Goal: Task Accomplishment & Management: Use online tool/utility

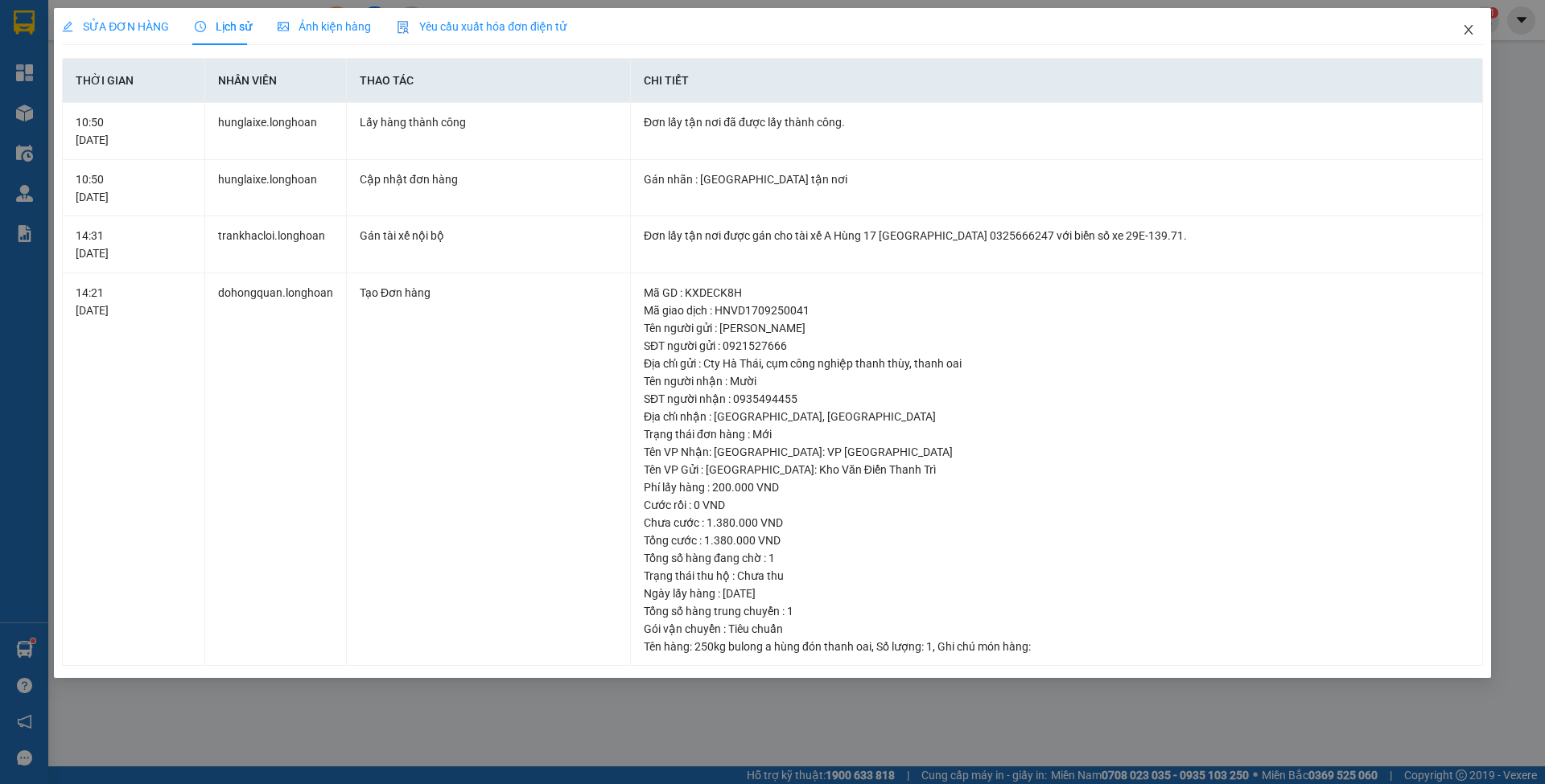
click at [1468, 36] on icon "close" at bounding box center [1468, 29] width 13 height 13
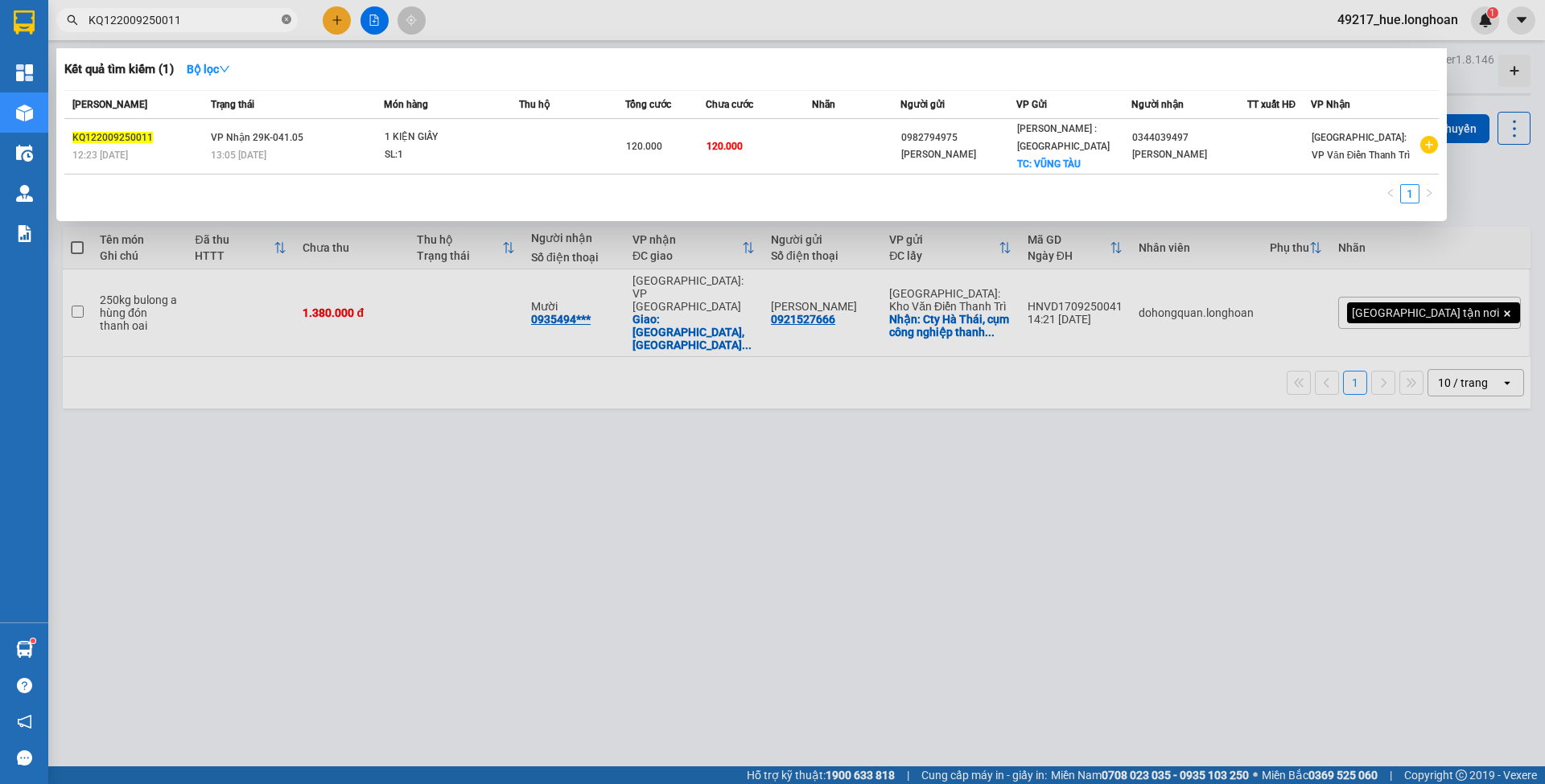
click at [289, 21] on icon "close-circle" at bounding box center [286, 19] width 9 height 9
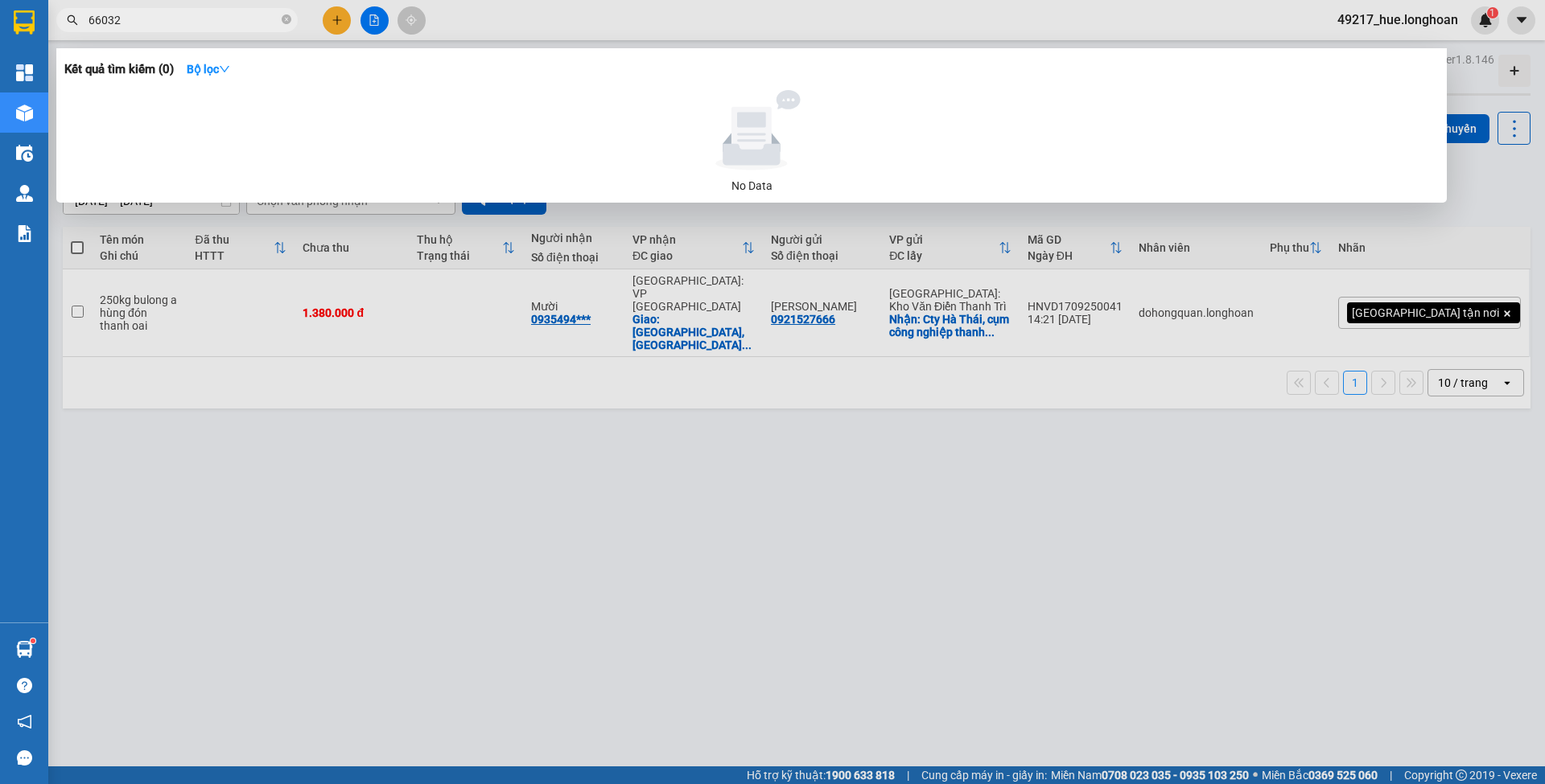
click at [102, 20] on input "66032" at bounding box center [183, 20] width 190 height 18
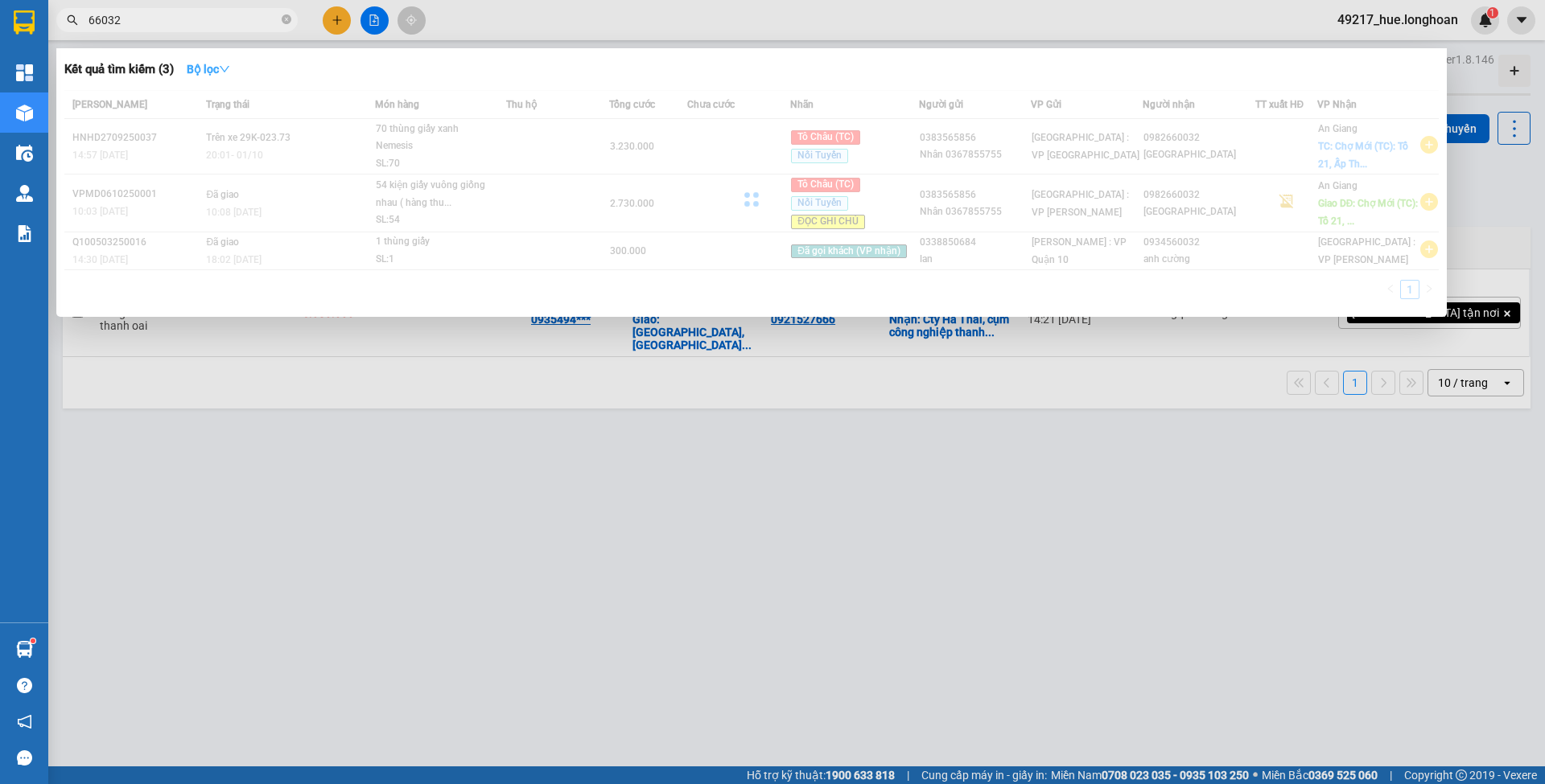
type input "266032"
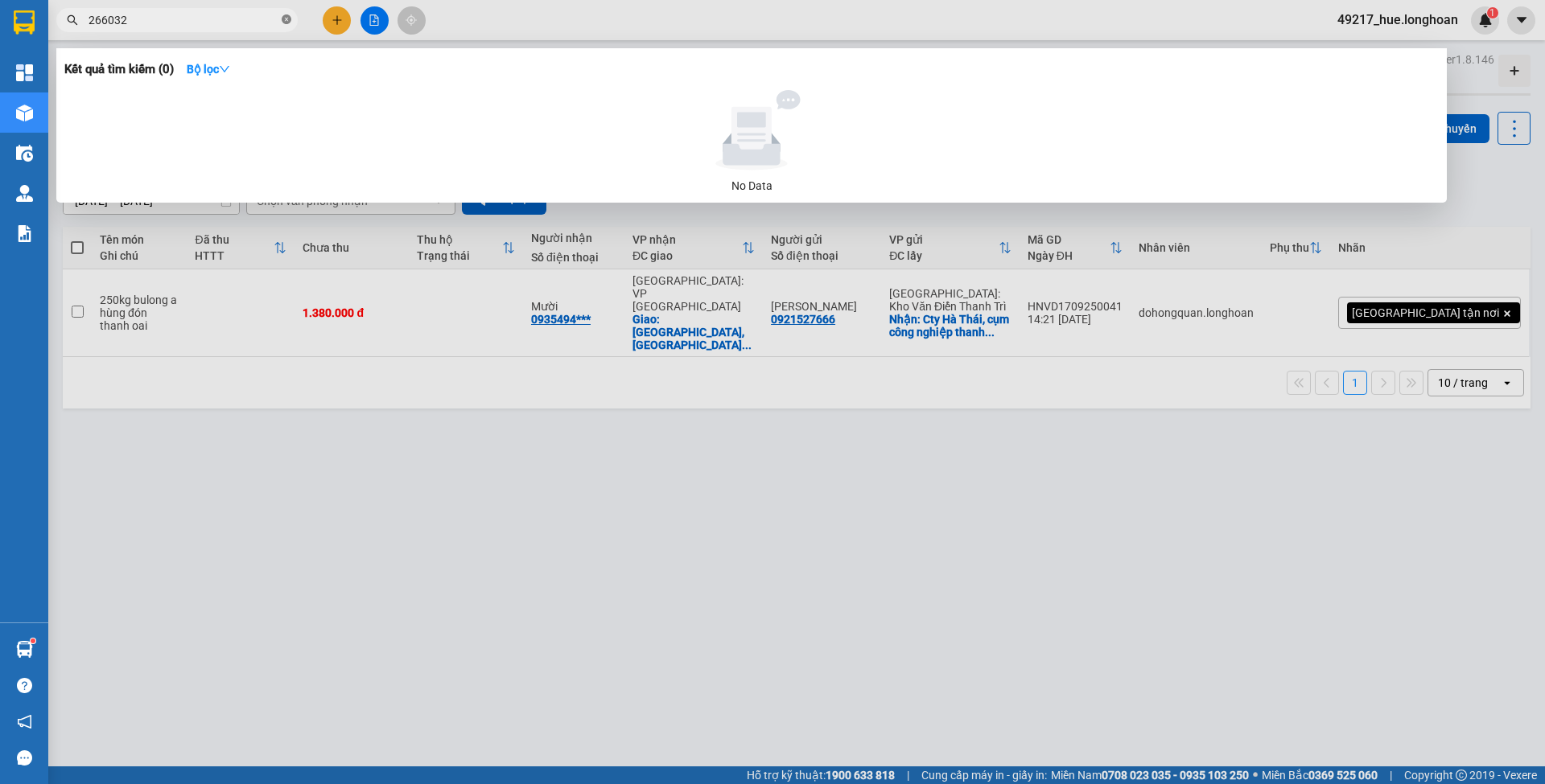
click at [286, 20] on icon "close-circle" at bounding box center [286, 19] width 9 height 9
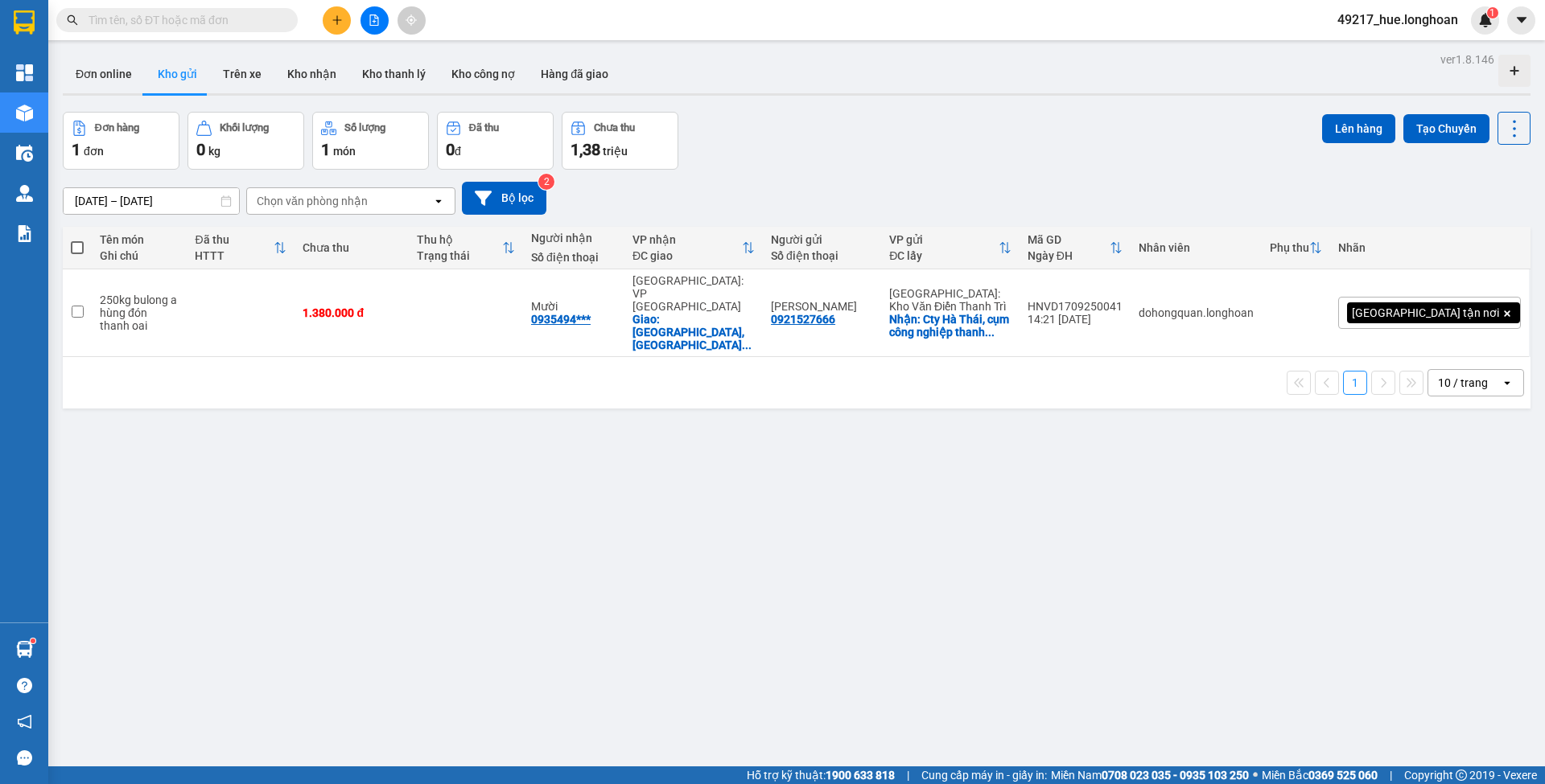
click at [369, 22] on icon "file-add" at bounding box center [373, 20] width 11 height 11
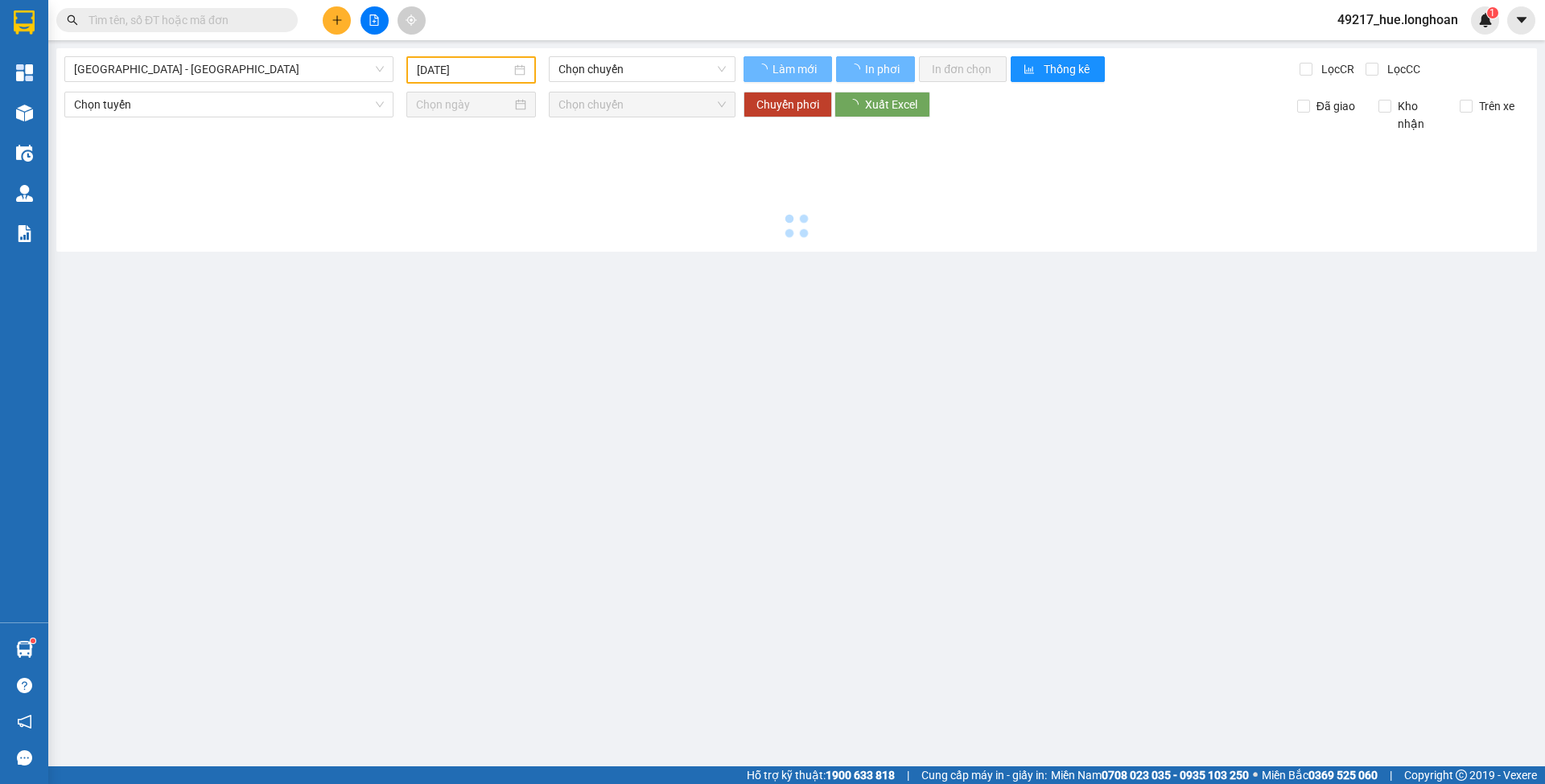
type input "[DATE]"
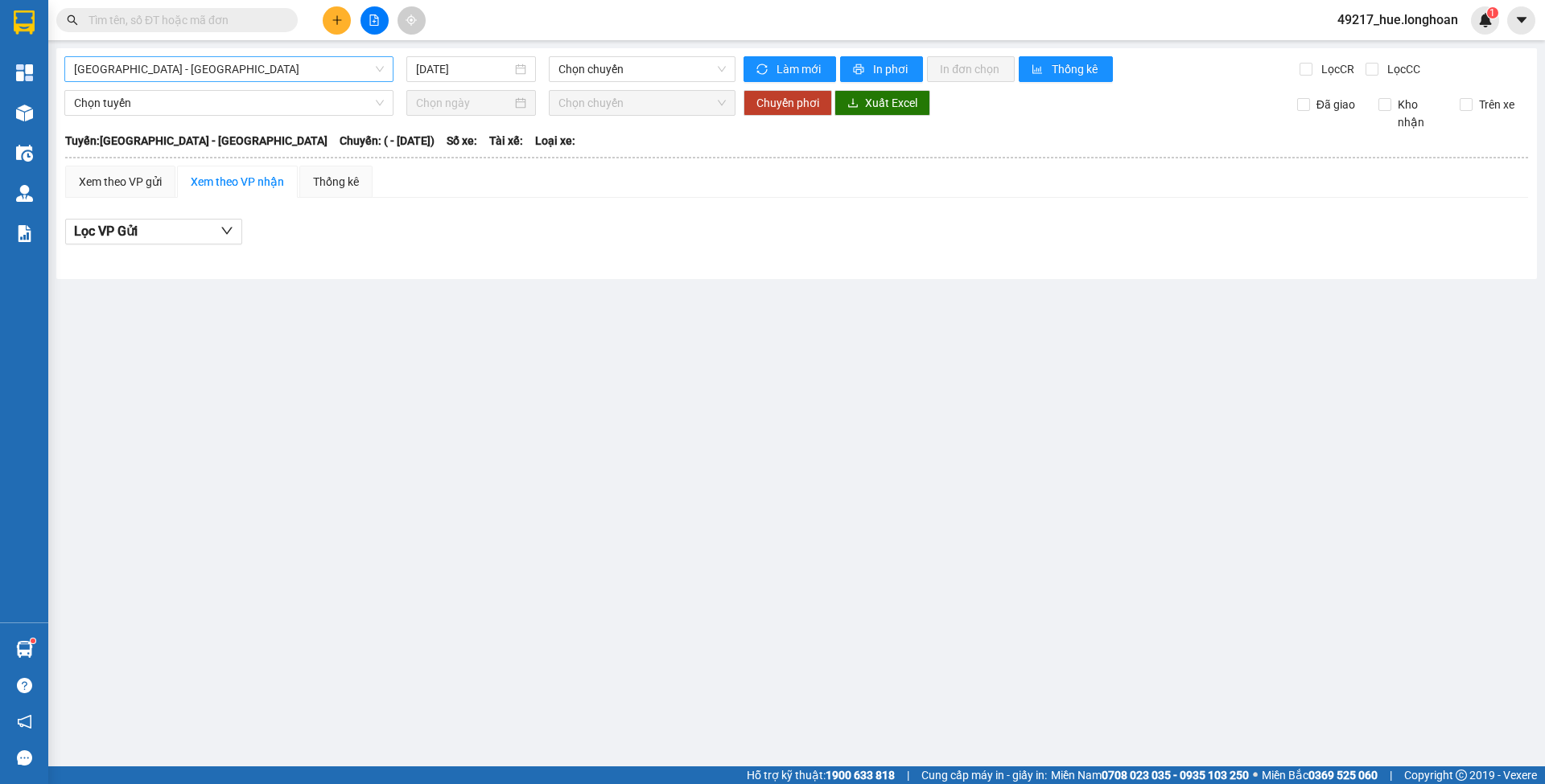
click at [370, 72] on span "[GEOGRAPHIC_DATA] - [GEOGRAPHIC_DATA]" at bounding box center [229, 69] width 310 height 24
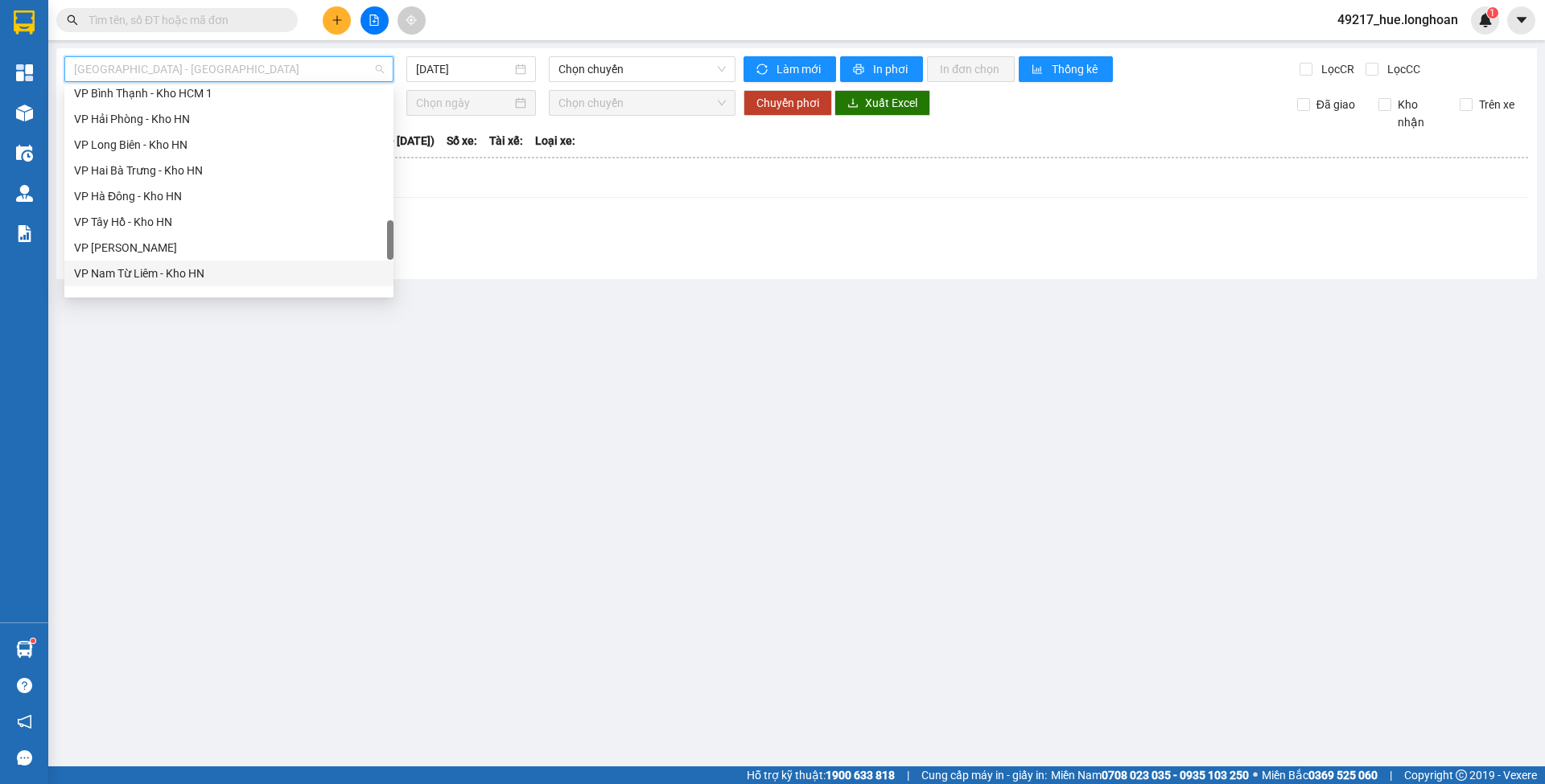
scroll to position [1133, 0]
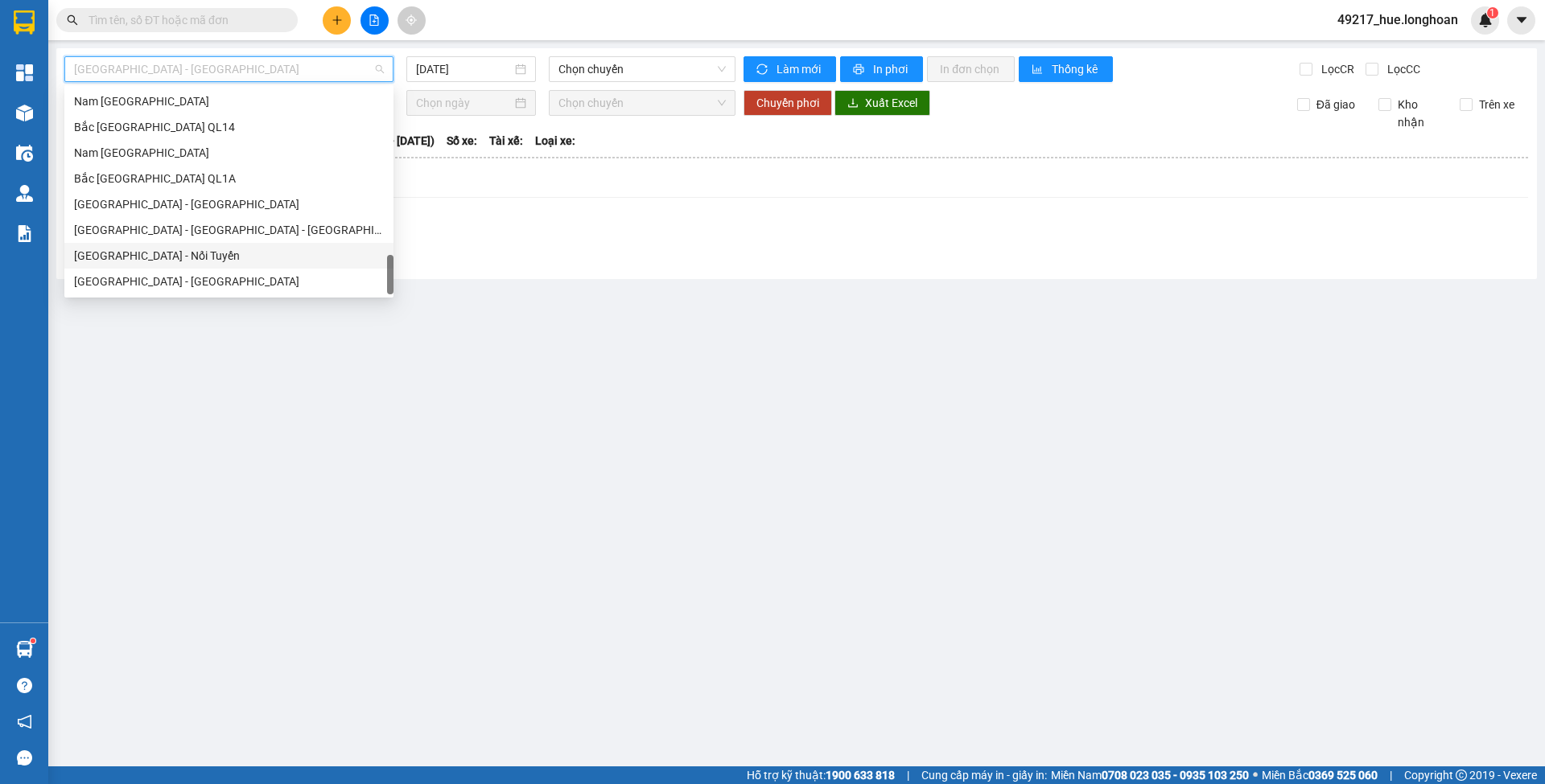
click at [198, 264] on div "[GEOGRAPHIC_DATA] - Nối Tuyến" at bounding box center [229, 256] width 310 height 18
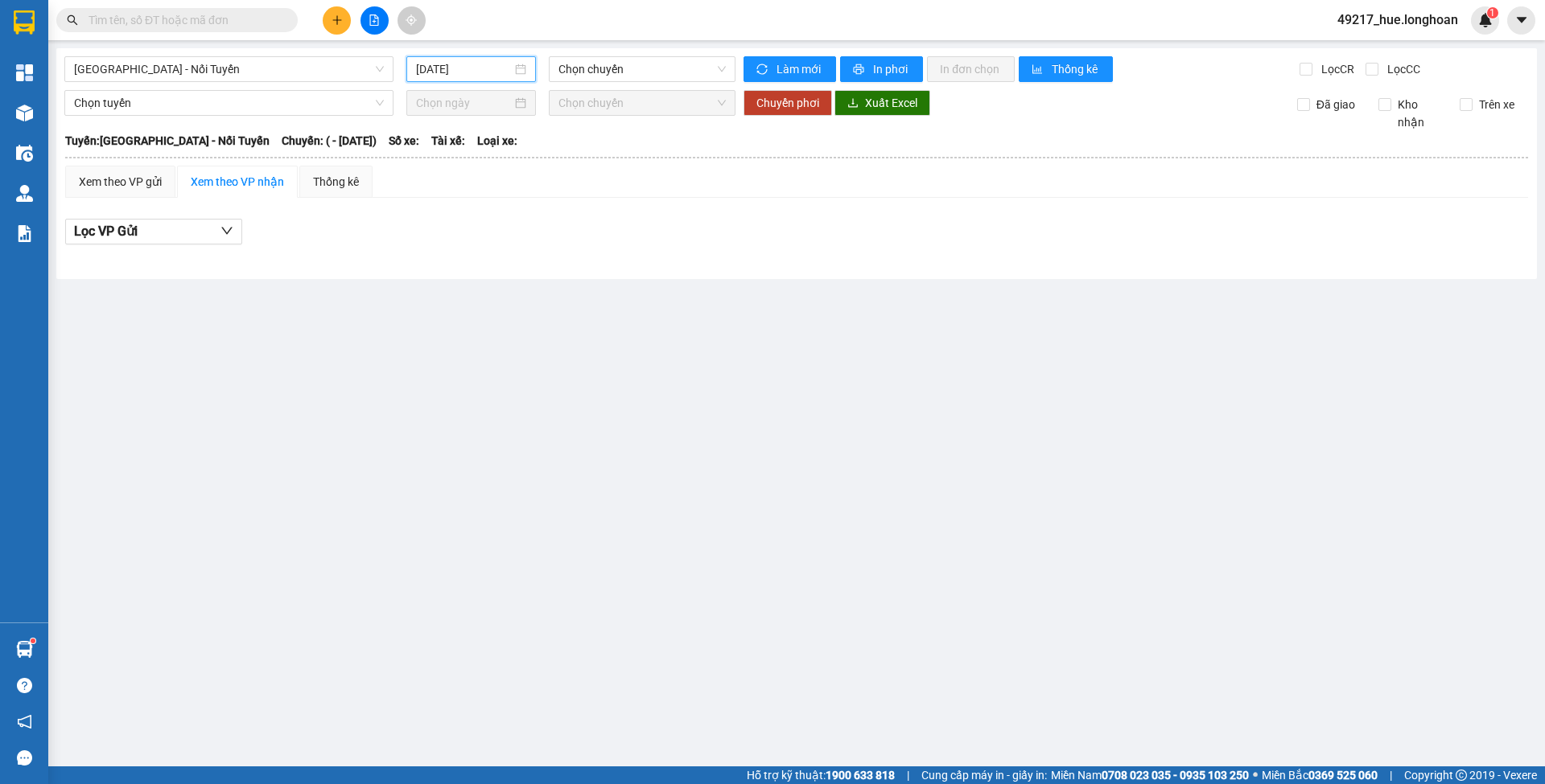
click at [446, 72] on input "[DATE]" at bounding box center [464, 69] width 95 height 18
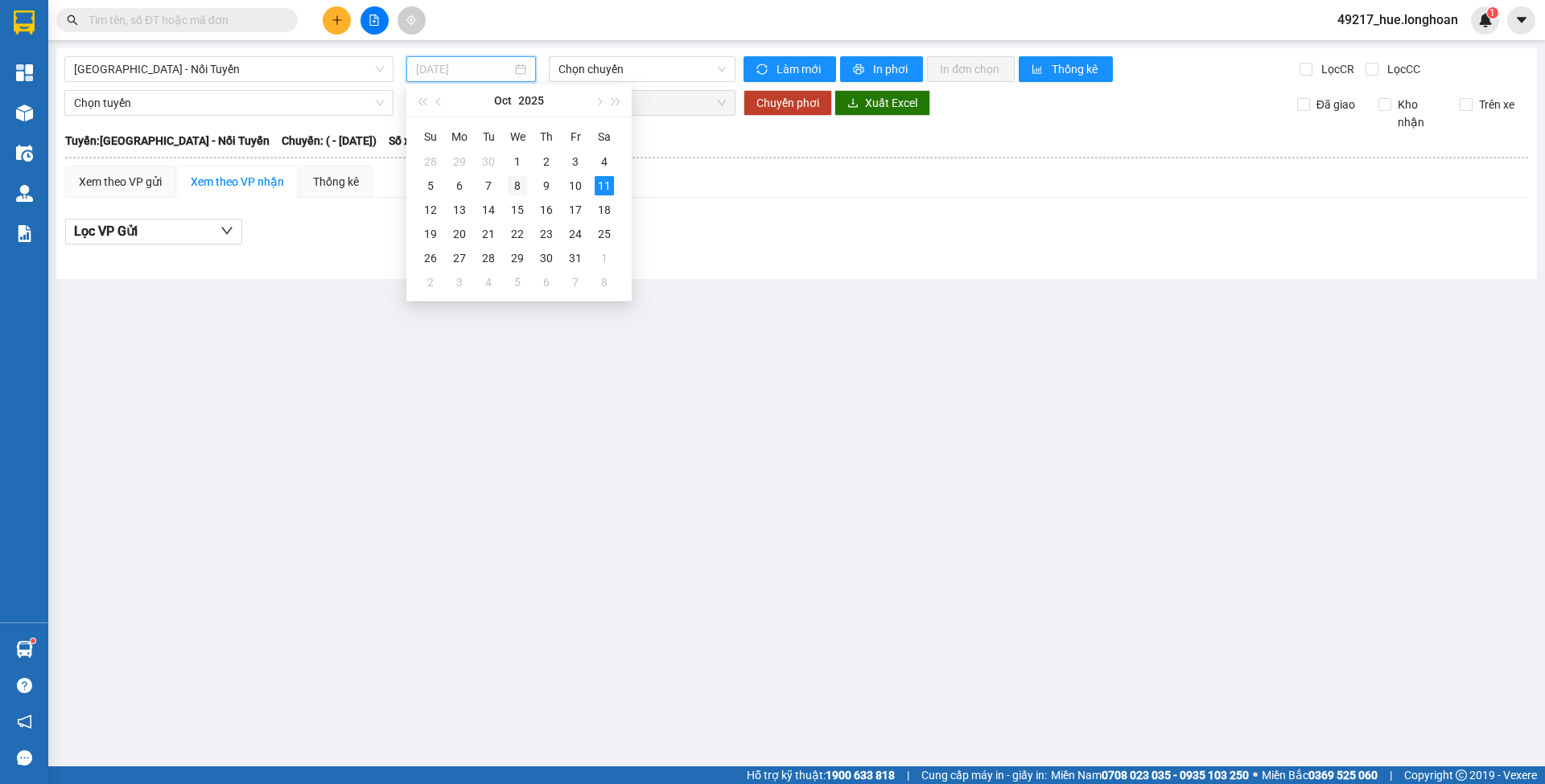
click at [527, 185] on td "8" at bounding box center [518, 186] width 29 height 24
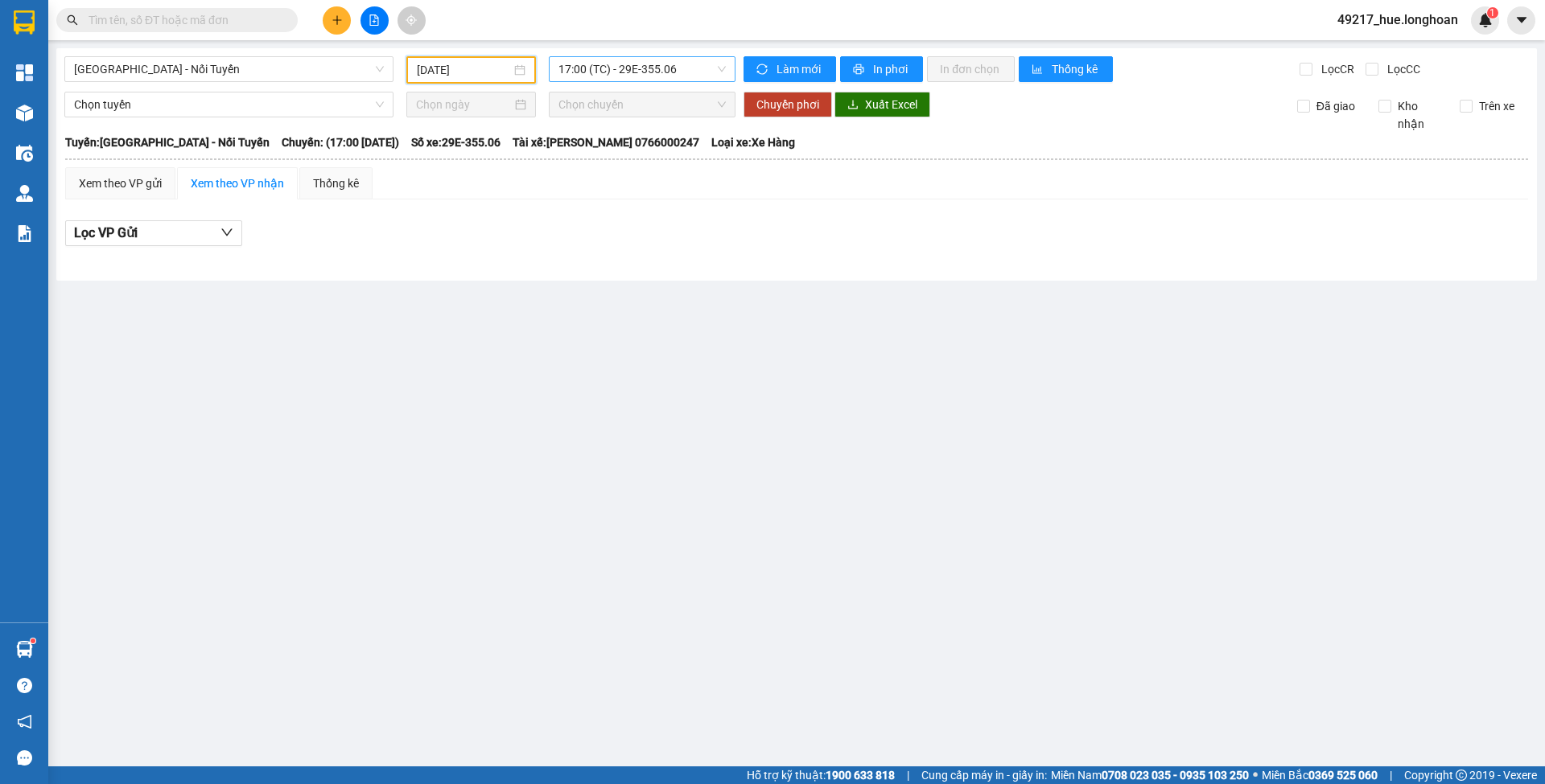
click at [620, 66] on span "17:00 (TC) - 29E-355.06" at bounding box center [642, 69] width 167 height 24
click at [616, 138] on div "17:00 (TC) - 29E-355.06" at bounding box center [622, 127] width 145 height 26
click at [628, 67] on span "17:00 (TC) - 29E-355.06" at bounding box center [642, 69] width 167 height 24
click at [611, 159] on div "18:00 (TC) - 29K-023.73" at bounding box center [621, 153] width 125 height 18
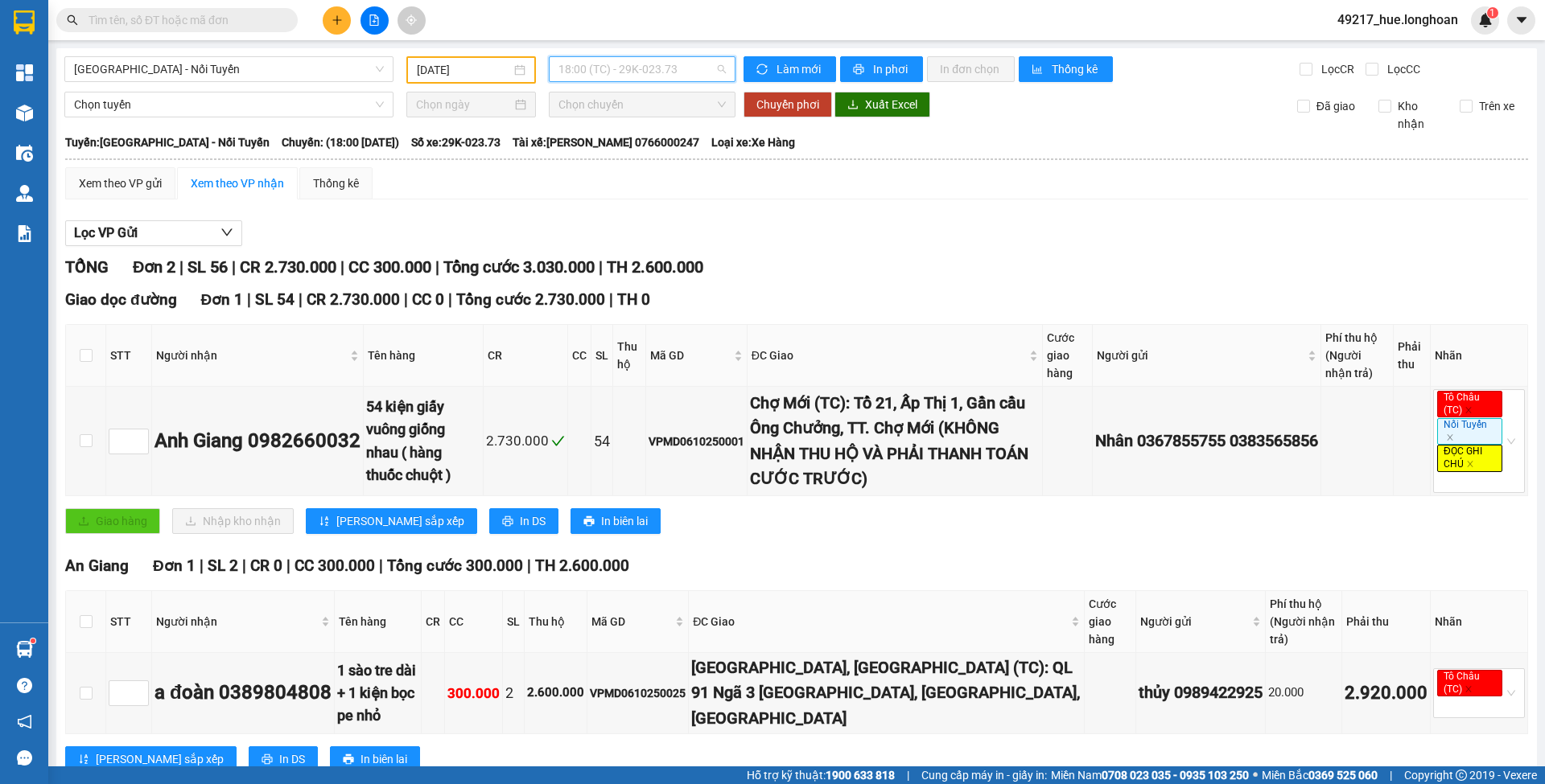
click at [583, 72] on span "18:00 (TC) - 29K-023.73" at bounding box center [642, 69] width 167 height 24
click at [463, 65] on input "[DATE]" at bounding box center [464, 70] width 94 height 18
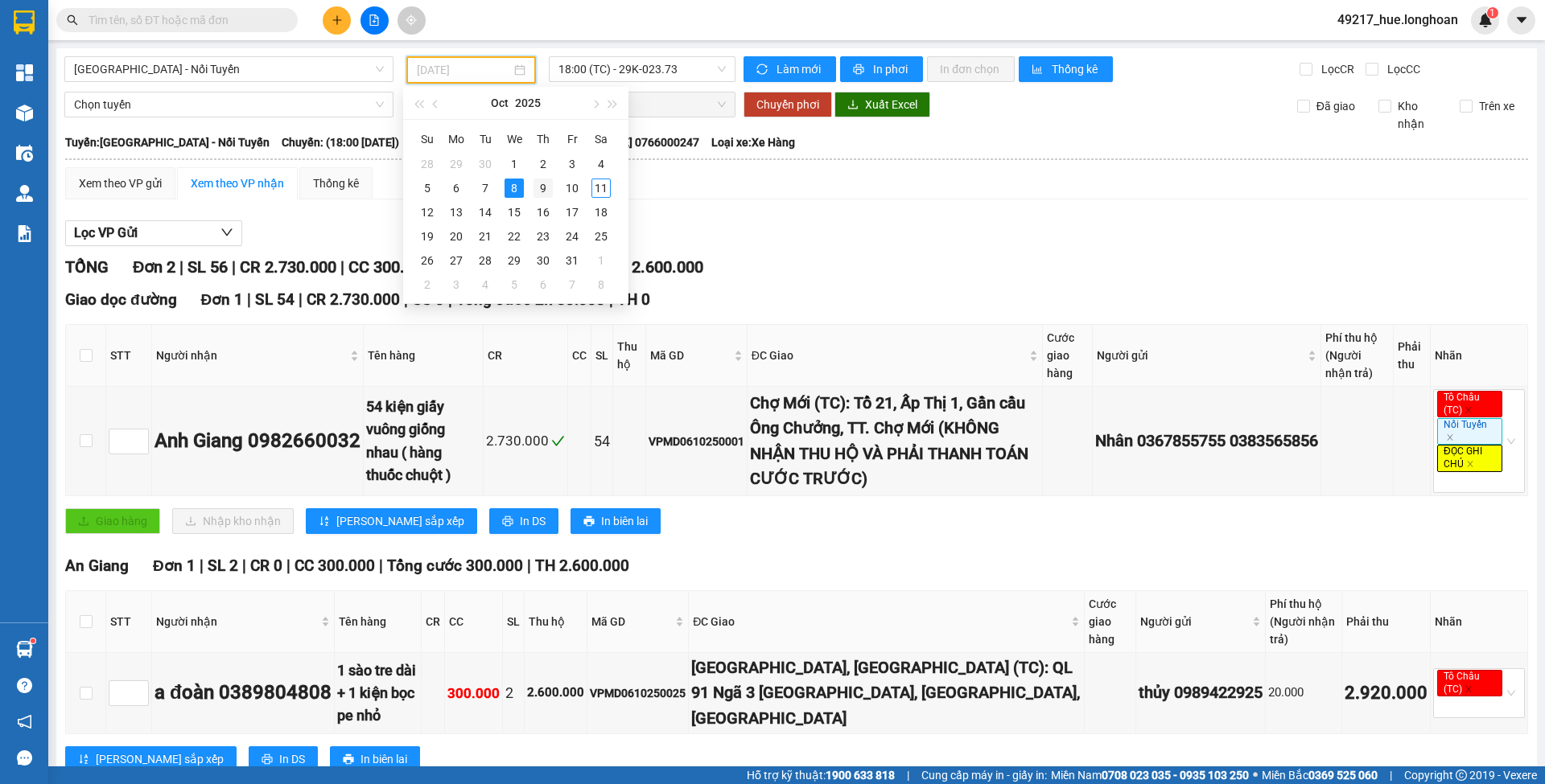
click at [539, 187] on div "9" at bounding box center [543, 188] width 20 height 20
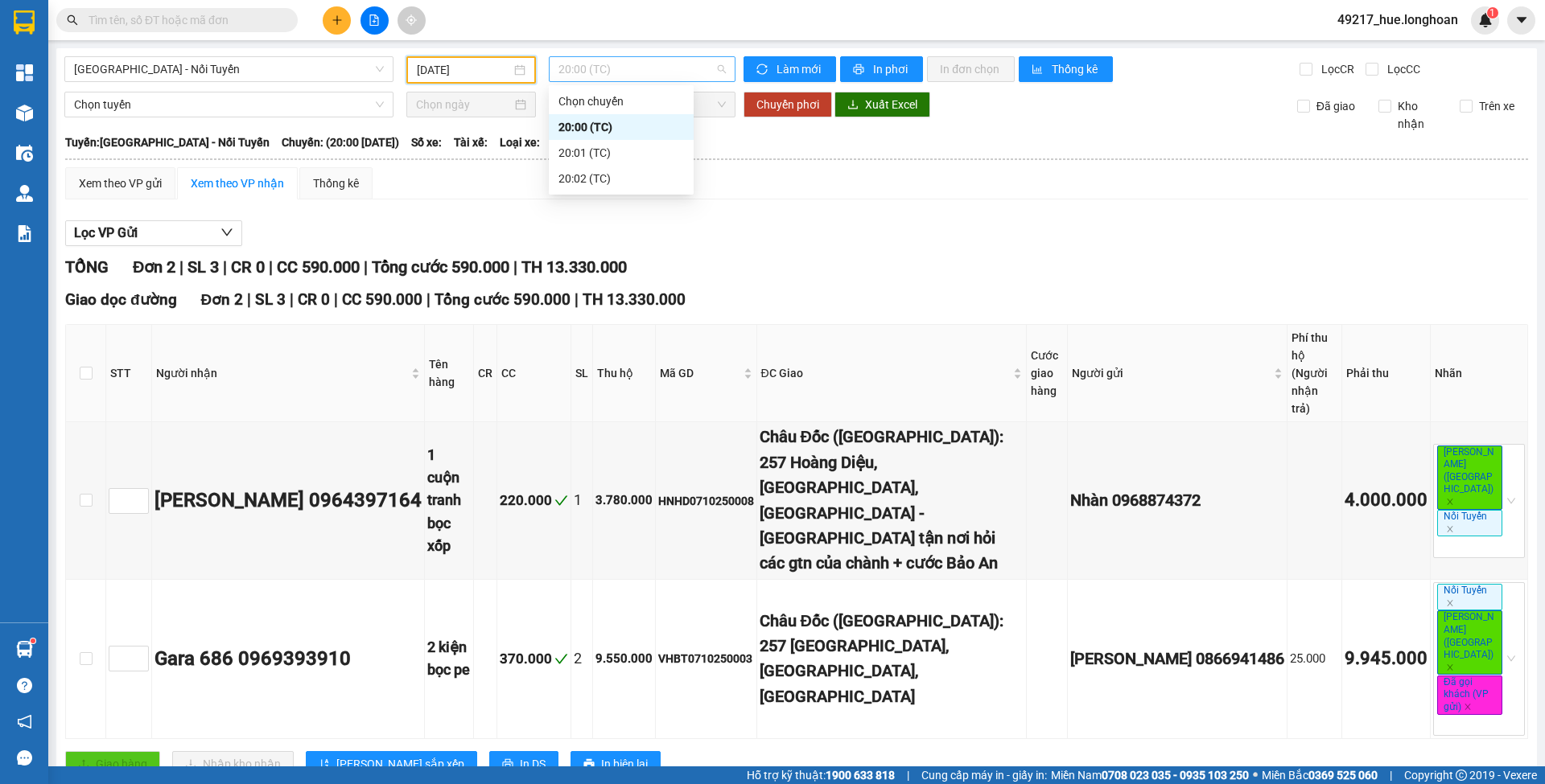
click at [618, 66] on span "20:00 (TC)" at bounding box center [642, 69] width 167 height 24
drag, startPoint x: 615, startPoint y: 151, endPoint x: 611, endPoint y: 112, distance: 39.2
click at [615, 151] on div "20:01 (TC)" at bounding box center [621, 153] width 125 height 18
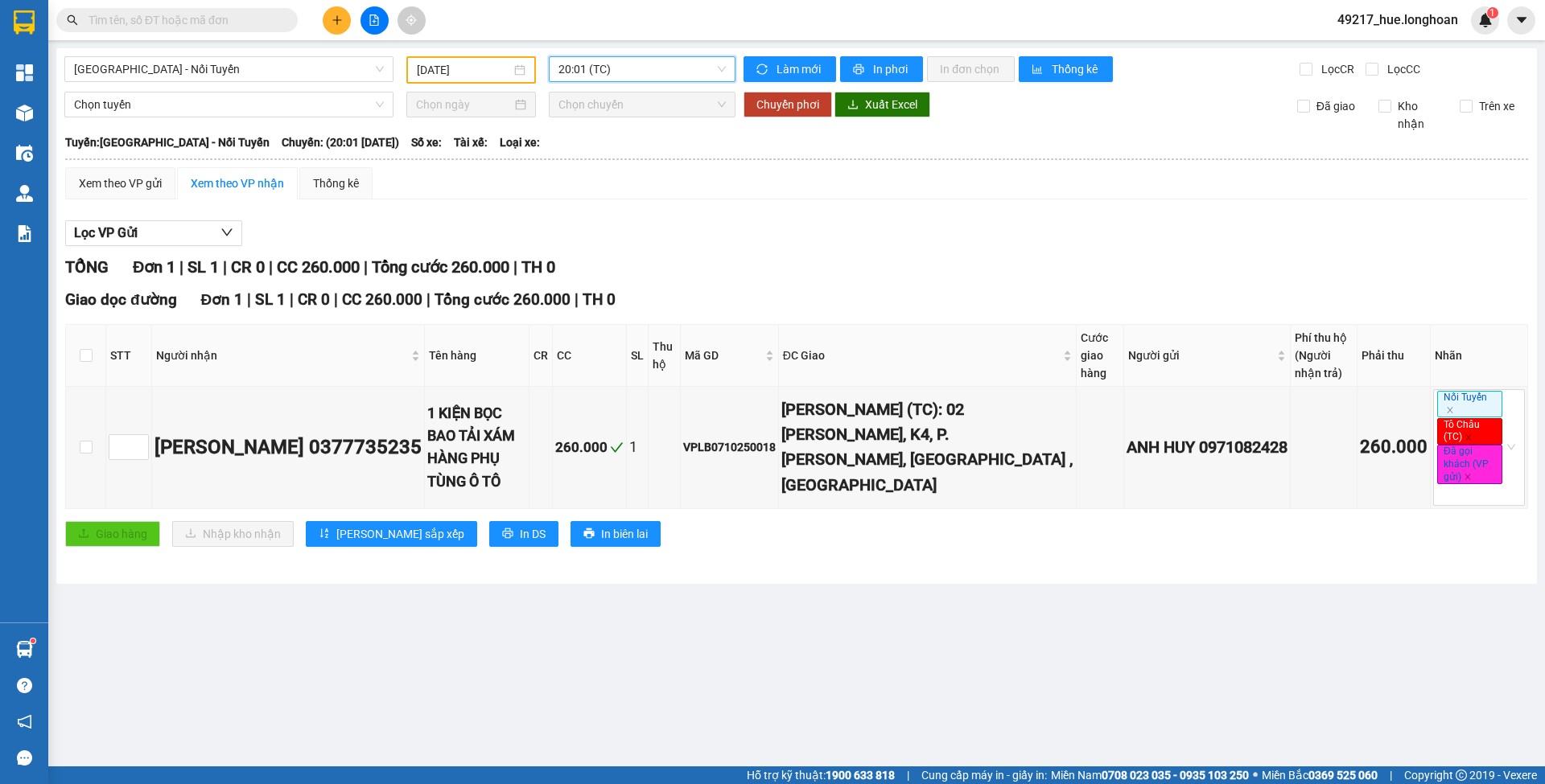
click at [594, 75] on span "20:01 (TC)" at bounding box center [642, 69] width 167 height 24
click at [569, 177] on div "20:02 (TC)" at bounding box center [621, 178] width 125 height 18
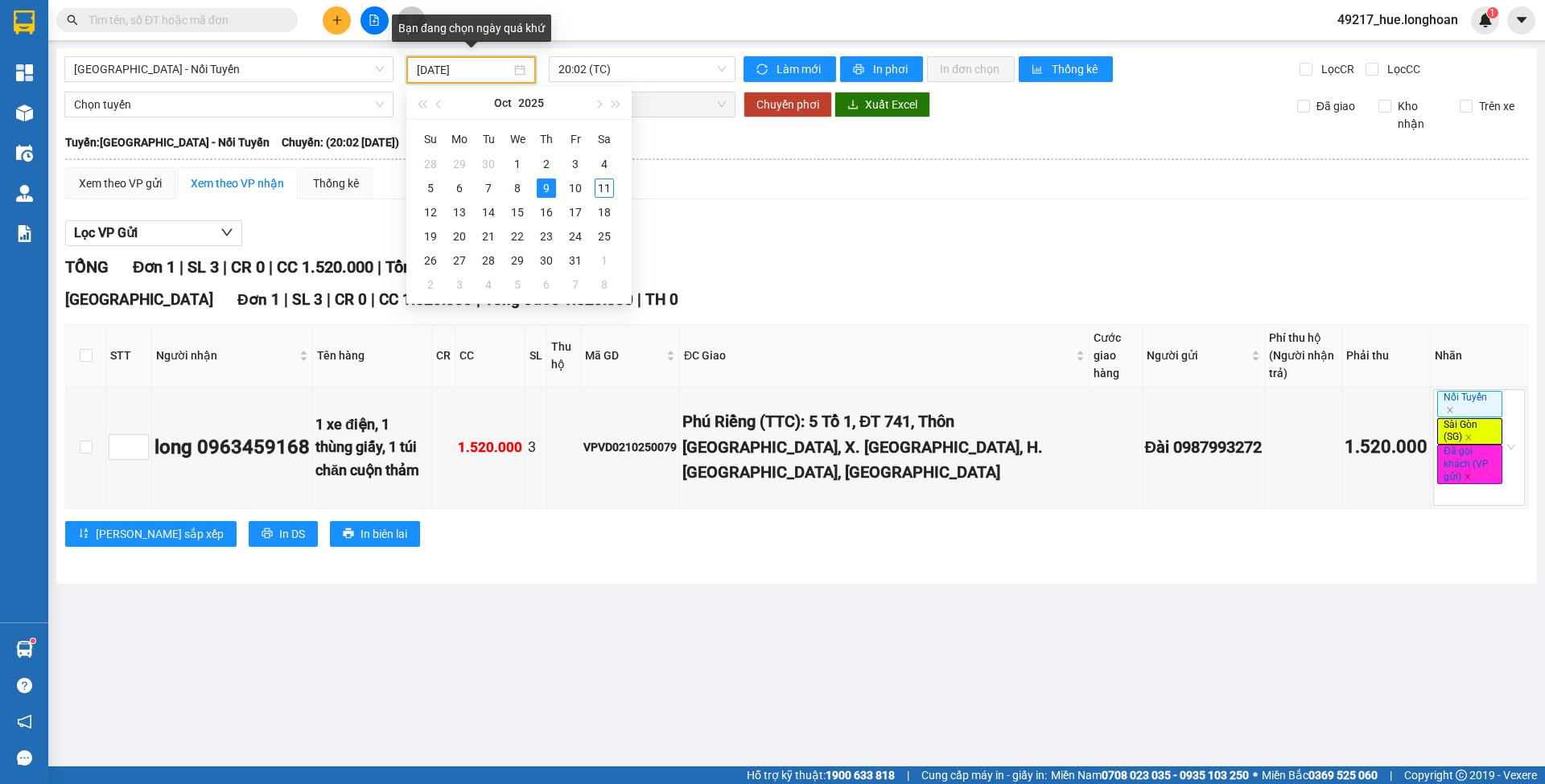
click at [457, 65] on input "[DATE]" at bounding box center [464, 70] width 94 height 18
click at [570, 183] on div "10" at bounding box center [575, 188] width 20 height 20
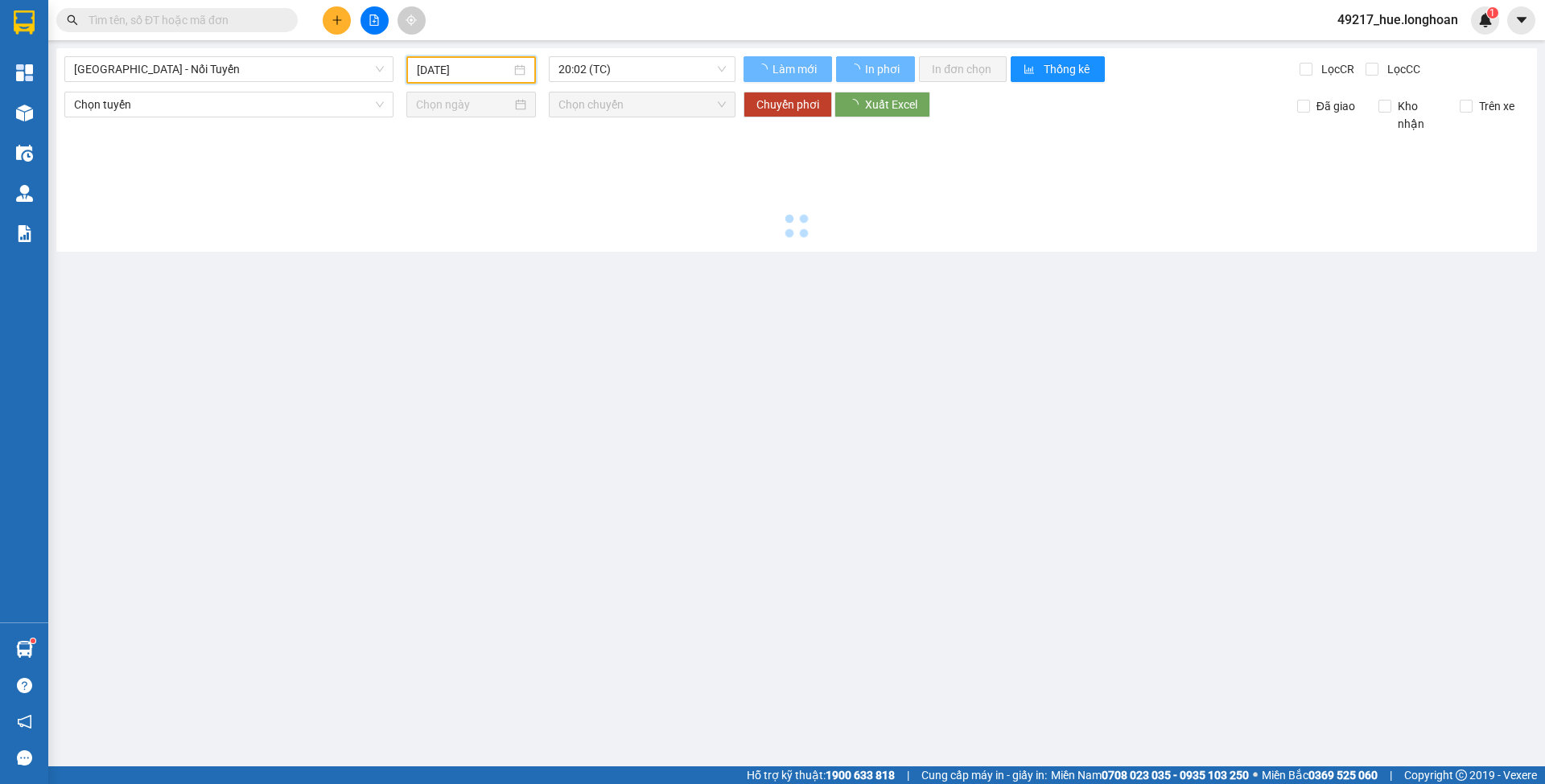
type input "10/10/2025"
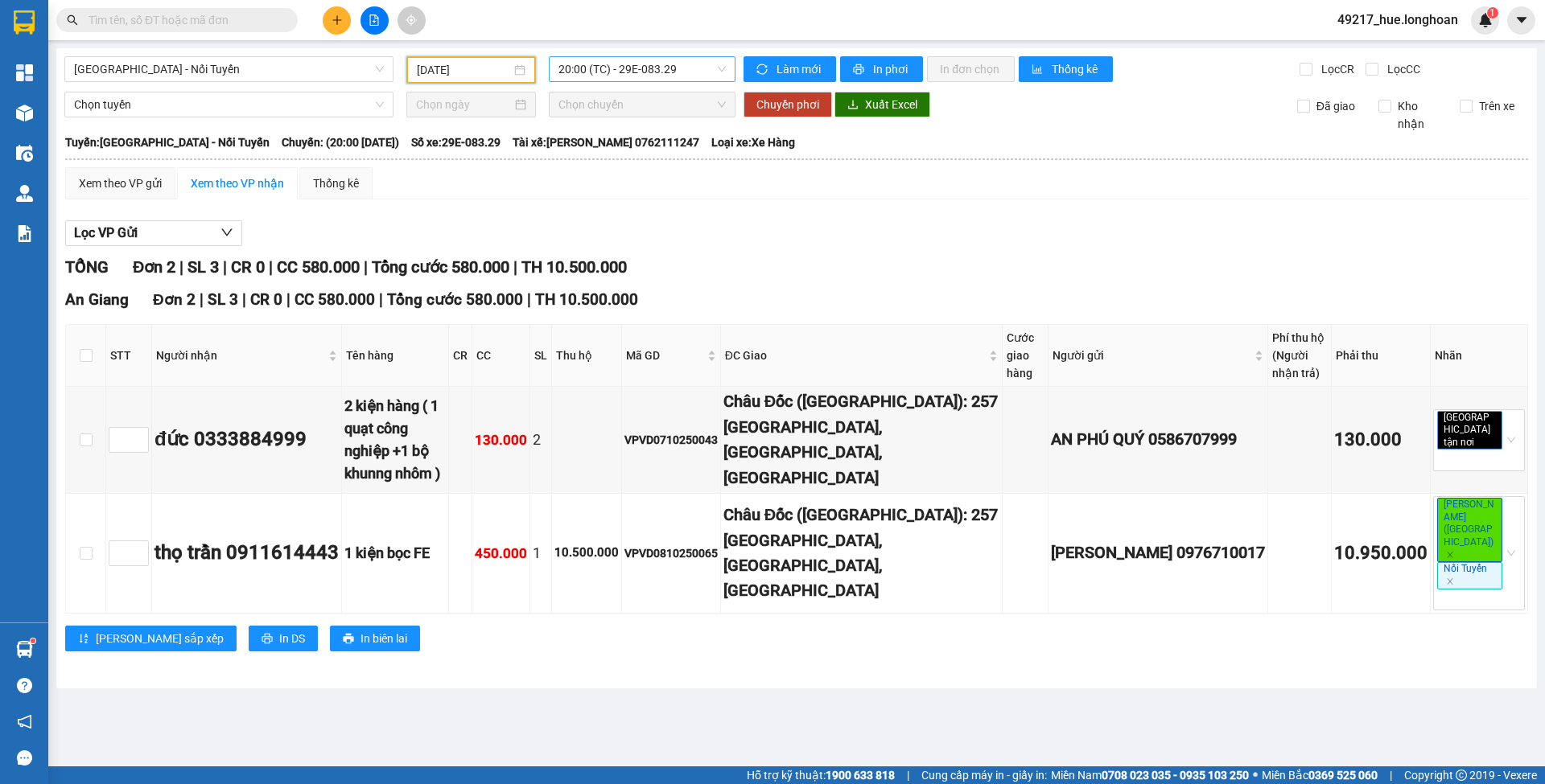
click at [604, 63] on span "20:00 (TC) - 29E-083.29" at bounding box center [642, 69] width 167 height 24
click at [609, 151] on div "20:01 (TC) - 29E-083.29" at bounding box center [621, 153] width 125 height 18
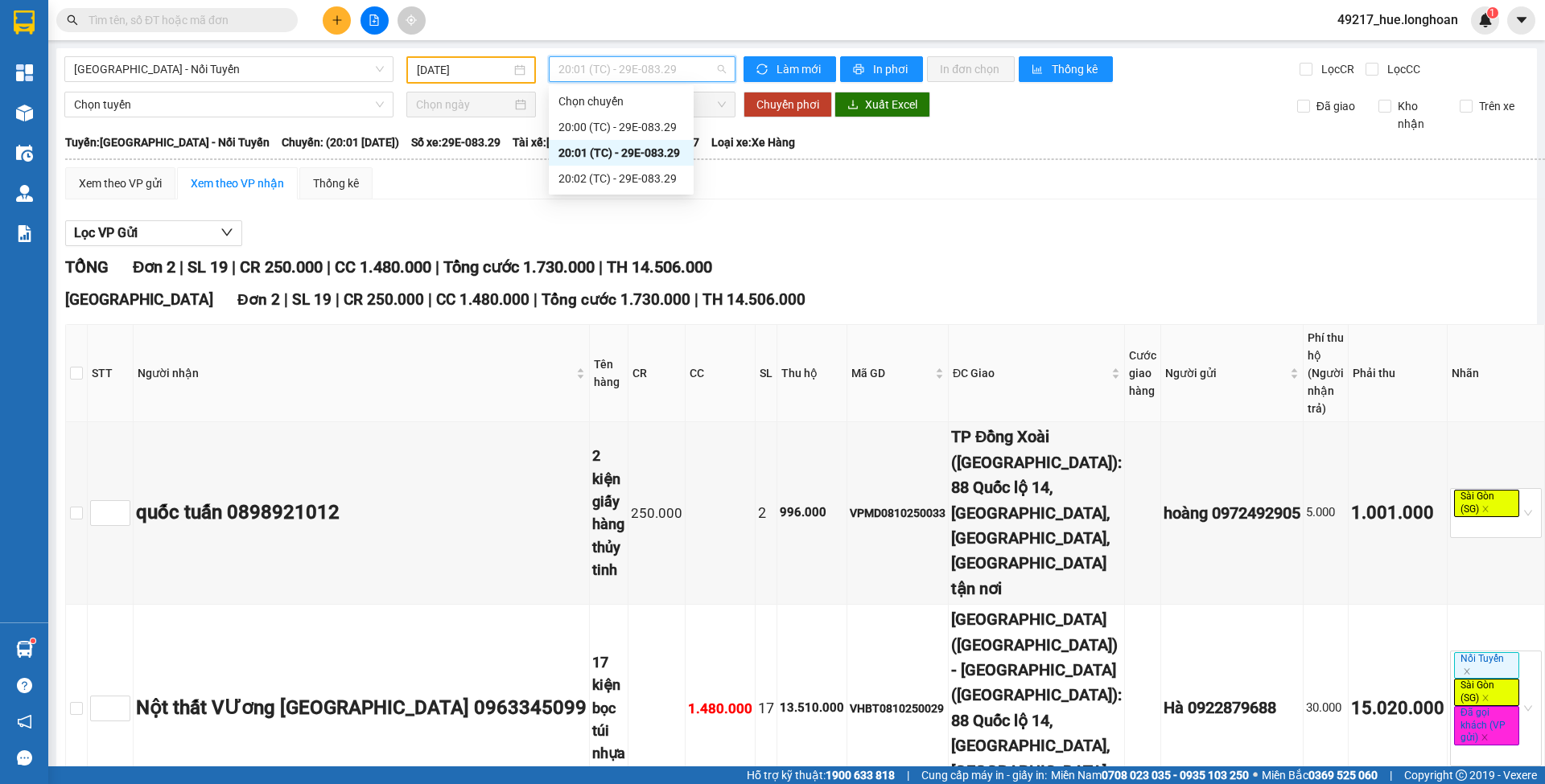
click at [609, 74] on span "20:01 (TC) - 29E-083.29" at bounding box center [642, 69] width 167 height 24
click at [597, 178] on div "20:02 (TC) - 29E-083.29" at bounding box center [621, 178] width 125 height 18
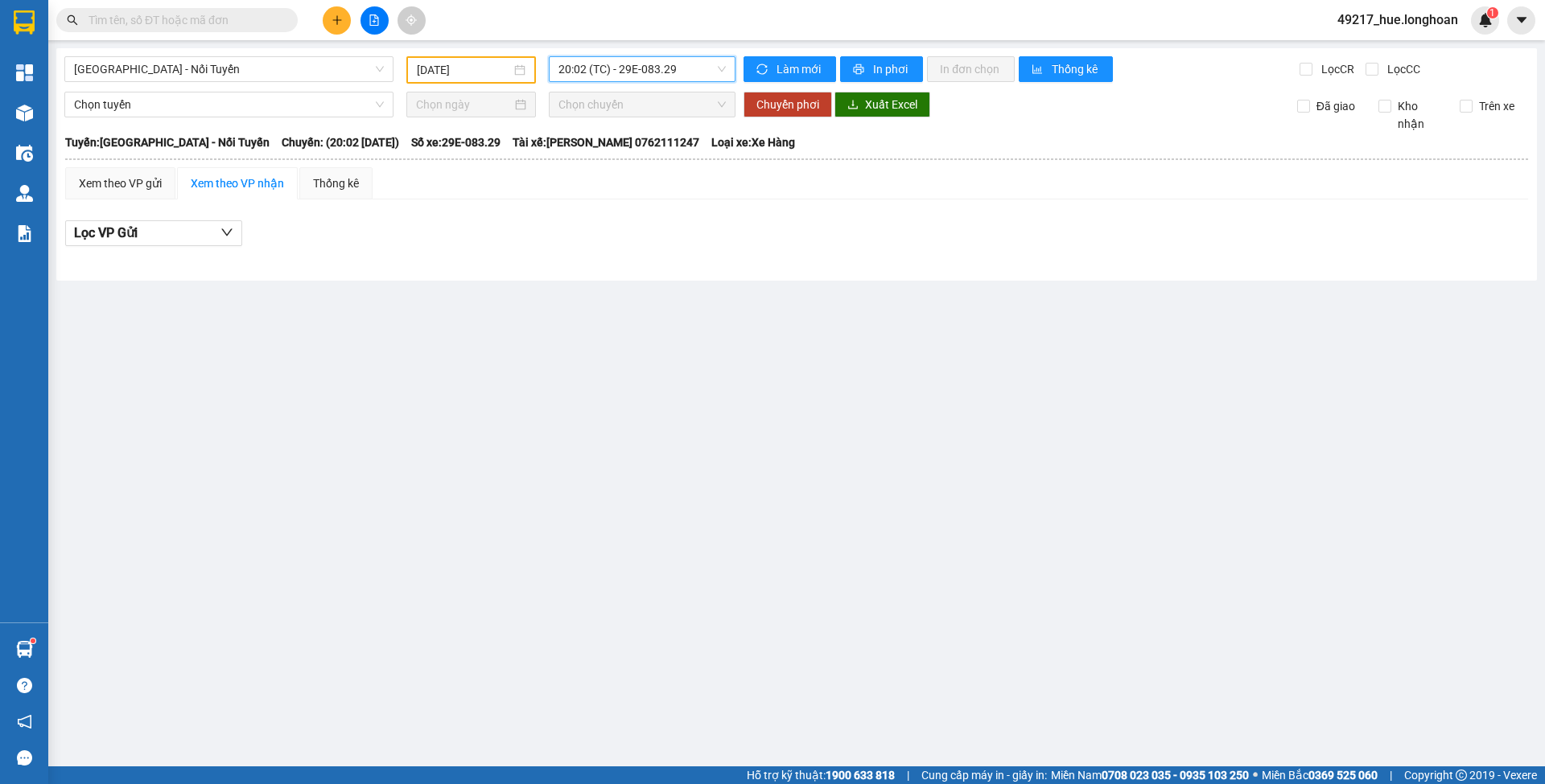
click at [610, 72] on span "20:02 (TC) - 29E-083.29" at bounding box center [642, 69] width 167 height 24
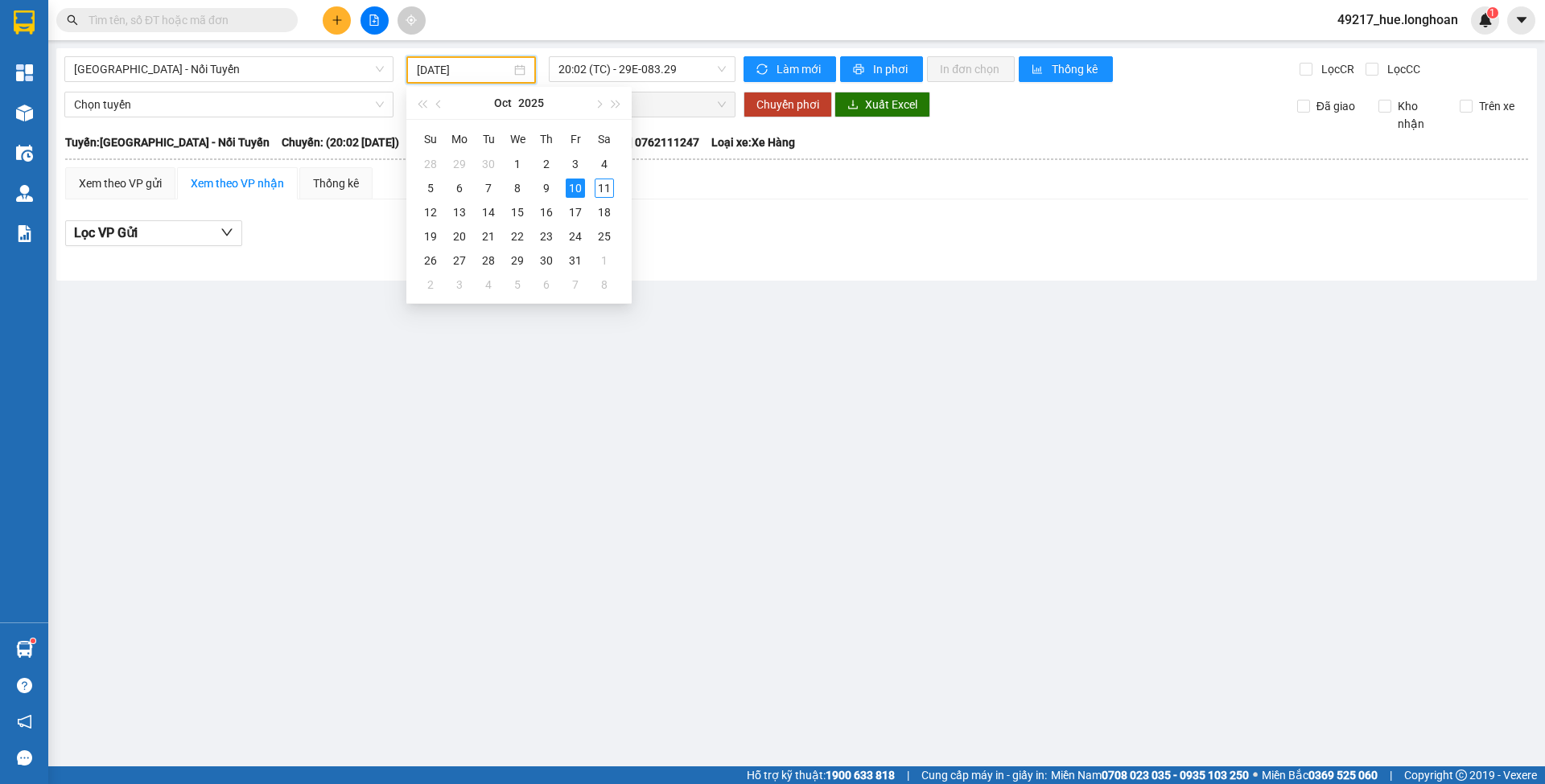
click at [475, 68] on input "10/10/2025" at bounding box center [464, 70] width 94 height 18
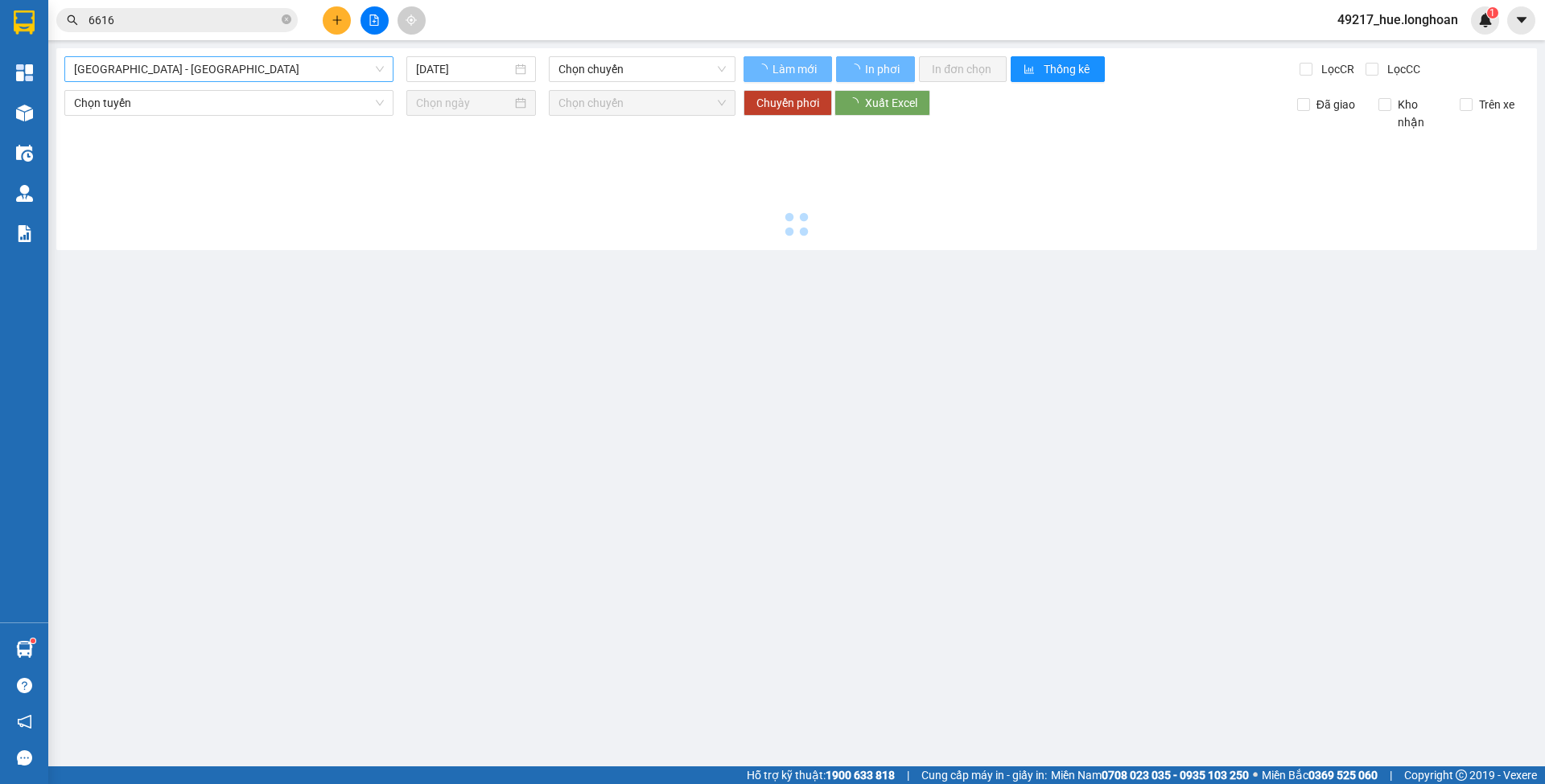
click at [385, 63] on div "[GEOGRAPHIC_DATA] - [GEOGRAPHIC_DATA]" at bounding box center [229, 69] width 329 height 26
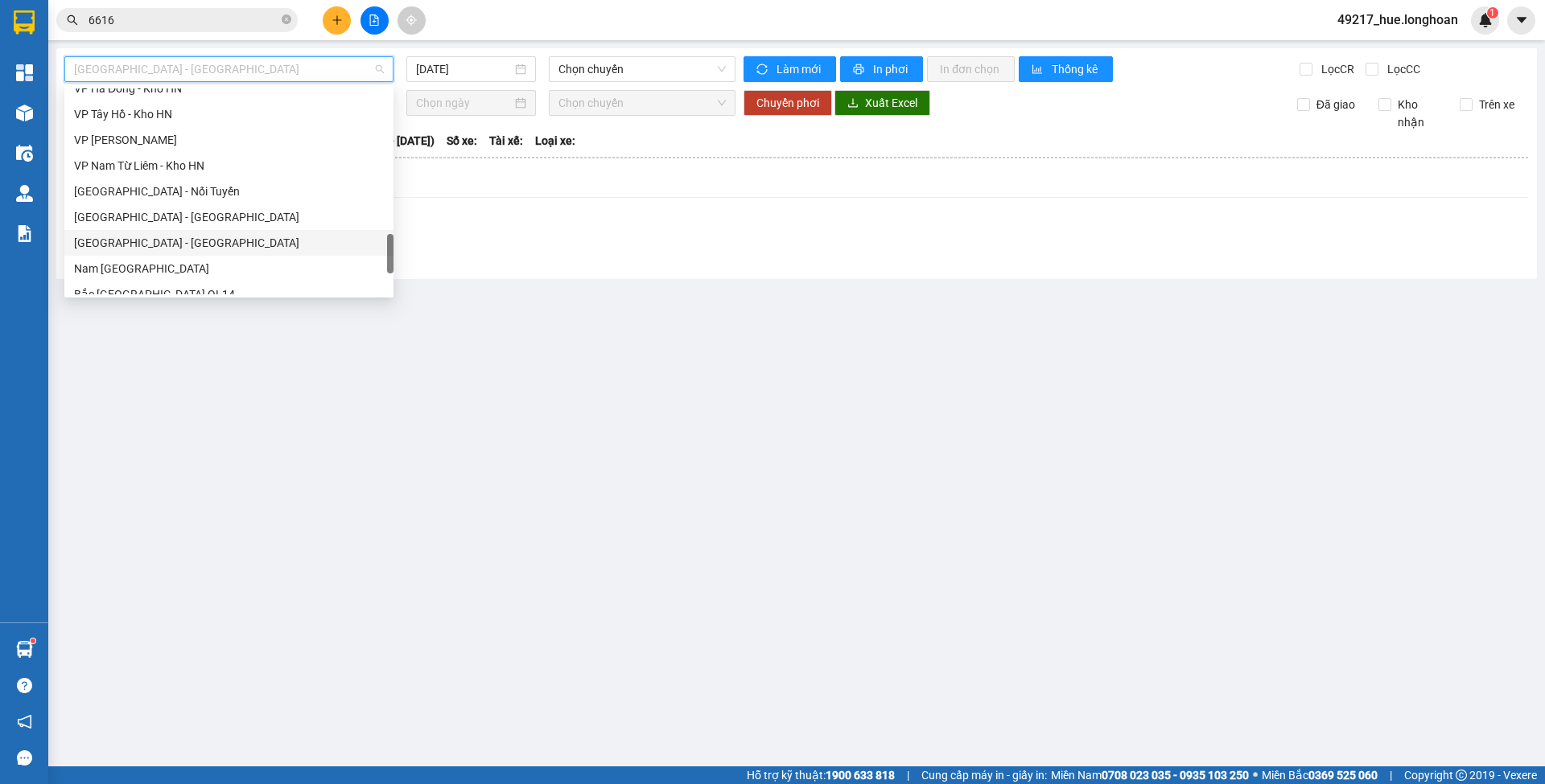
scroll to position [1133, 0]
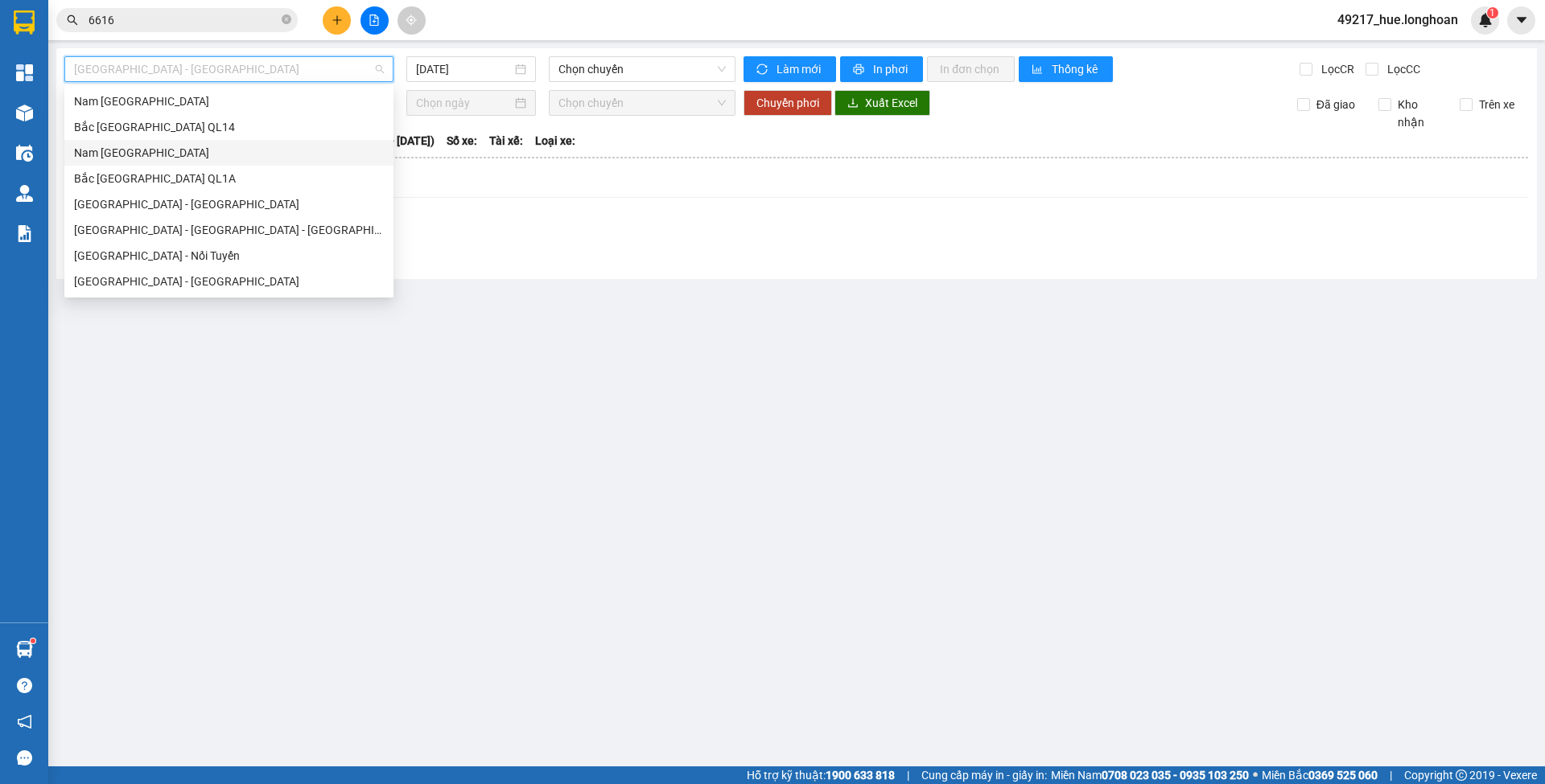
click at [189, 161] on div "Nam [GEOGRAPHIC_DATA]" at bounding box center [229, 153] width 310 height 18
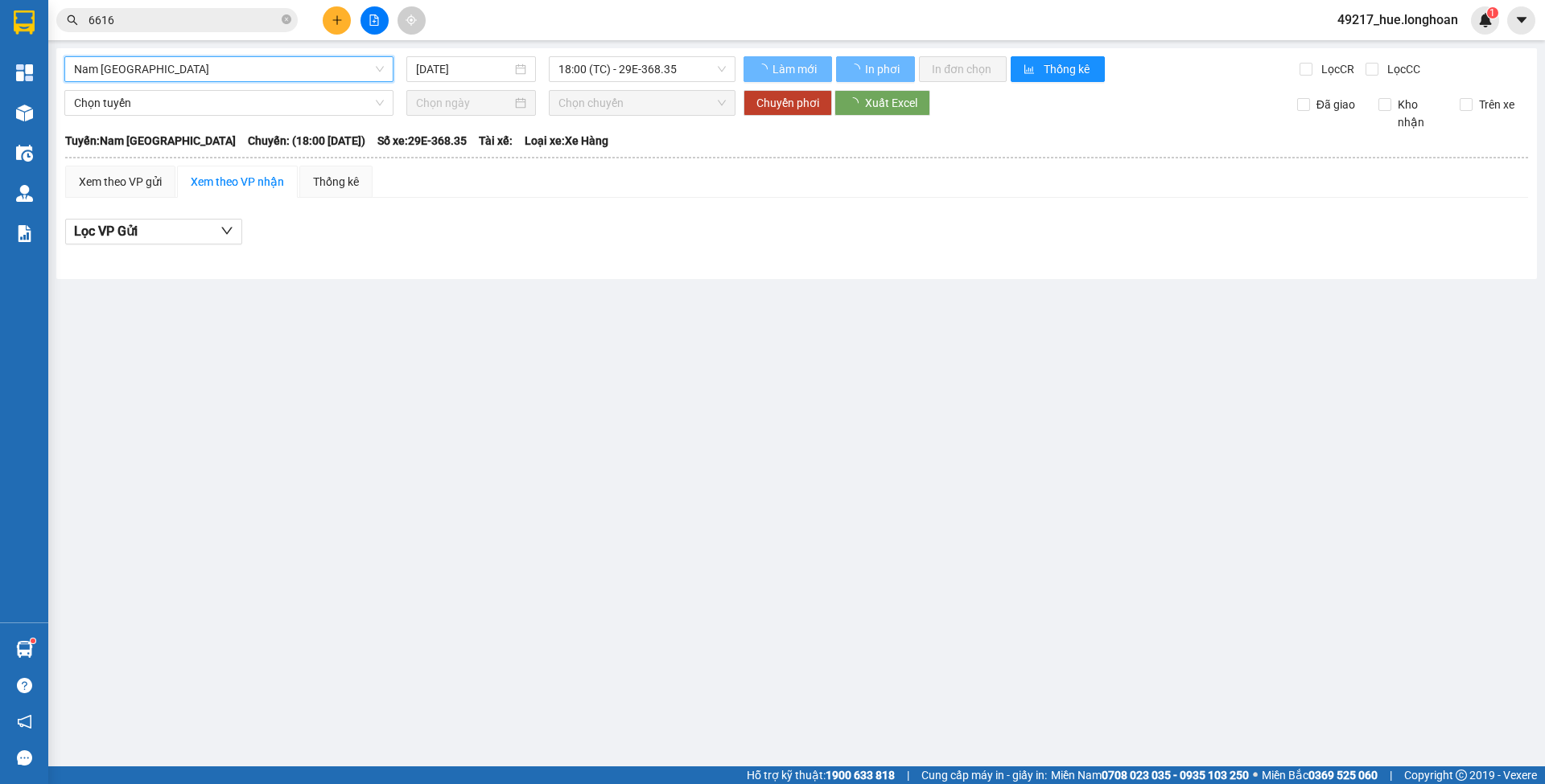
click at [480, 55] on div "Nam [GEOGRAPHIC_DATA] [GEOGRAPHIC_DATA] QL1A [DATE] 18:00 (TC) - 29E-368.35 Làm…" at bounding box center [796, 164] width 1481 height 231
click at [477, 68] on input "[DATE]" at bounding box center [464, 69] width 95 height 18
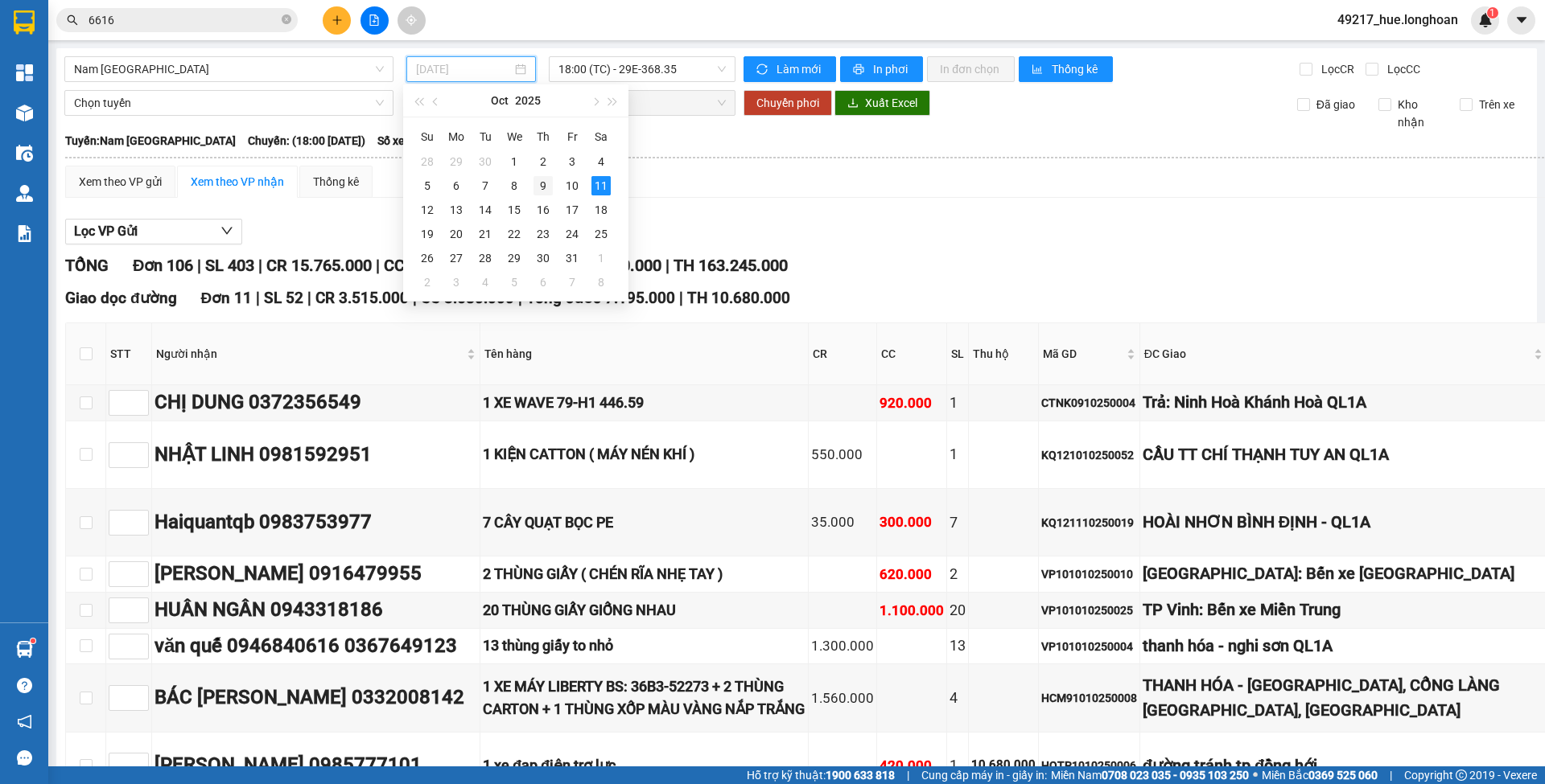
click at [535, 163] on div "2" at bounding box center [543, 161] width 20 height 20
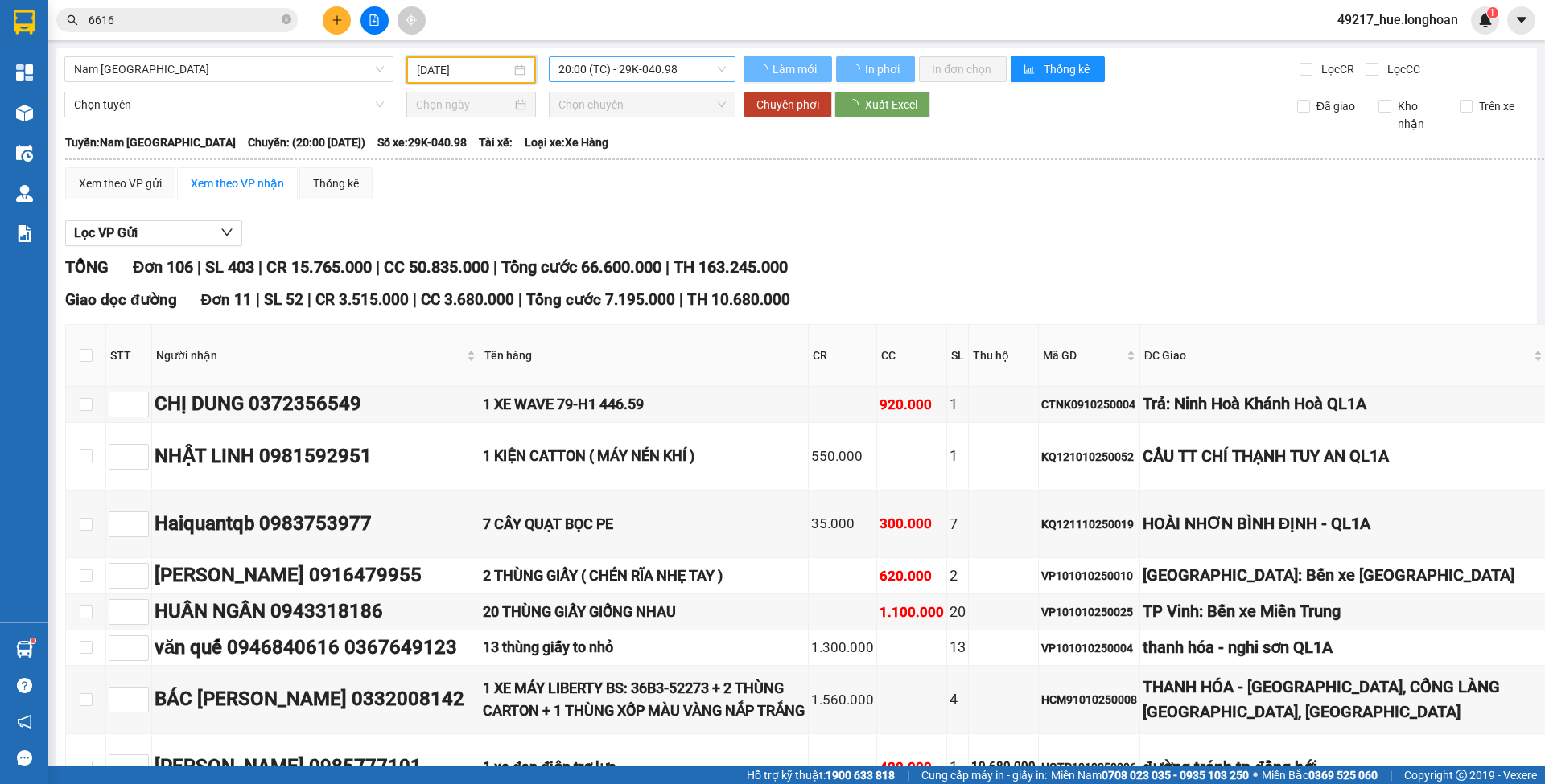
type input "[DATE]"
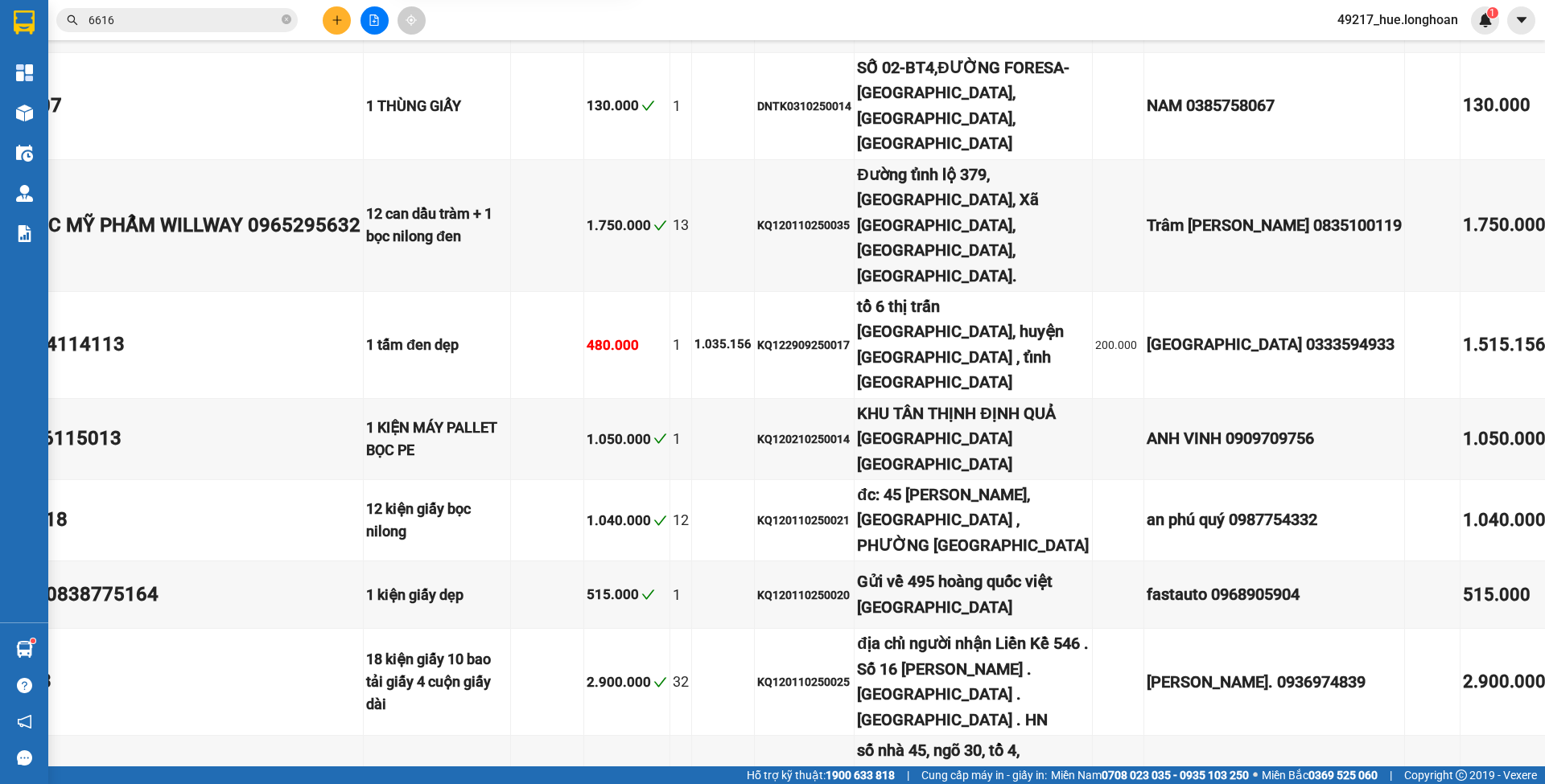
scroll to position [6585, 0]
